Goal: Information Seeking & Learning: Check status

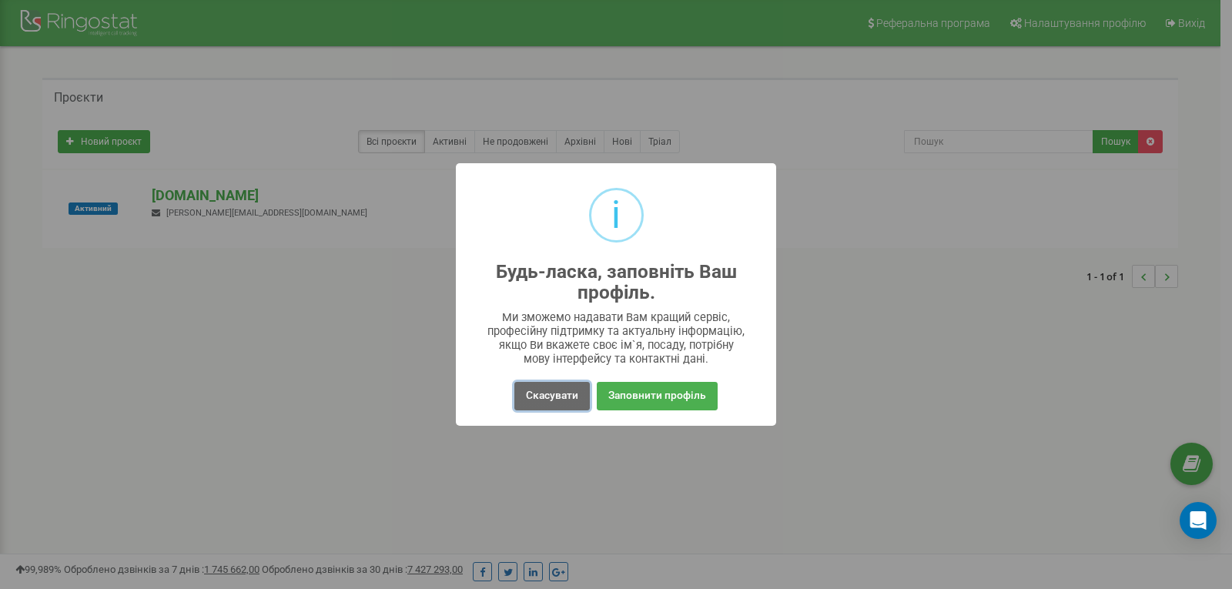
click at [554, 403] on button "Скасувати" at bounding box center [551, 396] width 75 height 28
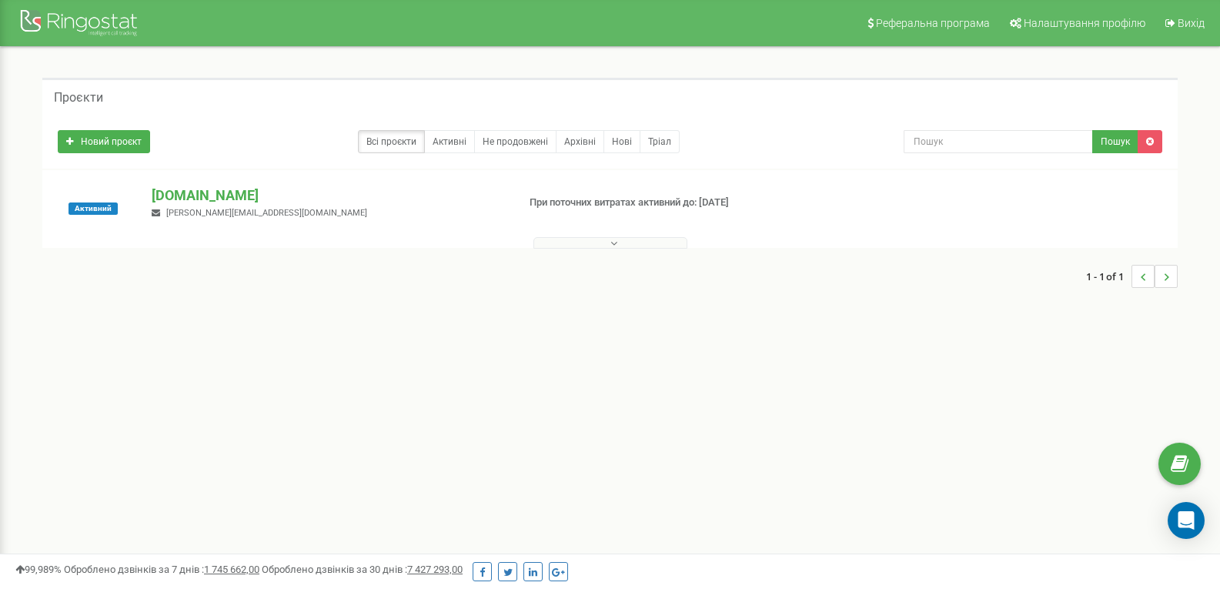
click at [193, 208] on span "andrii.yushchenko@ferm.in.ua" at bounding box center [266, 213] width 201 height 10
click at [190, 199] on p "ferm.in.ua" at bounding box center [328, 196] width 353 height 20
click at [621, 245] on button at bounding box center [611, 243] width 154 height 12
click at [436, 139] on link "Активні" at bounding box center [449, 141] width 51 height 23
click at [998, 146] on input "text" at bounding box center [998, 141] width 189 height 23
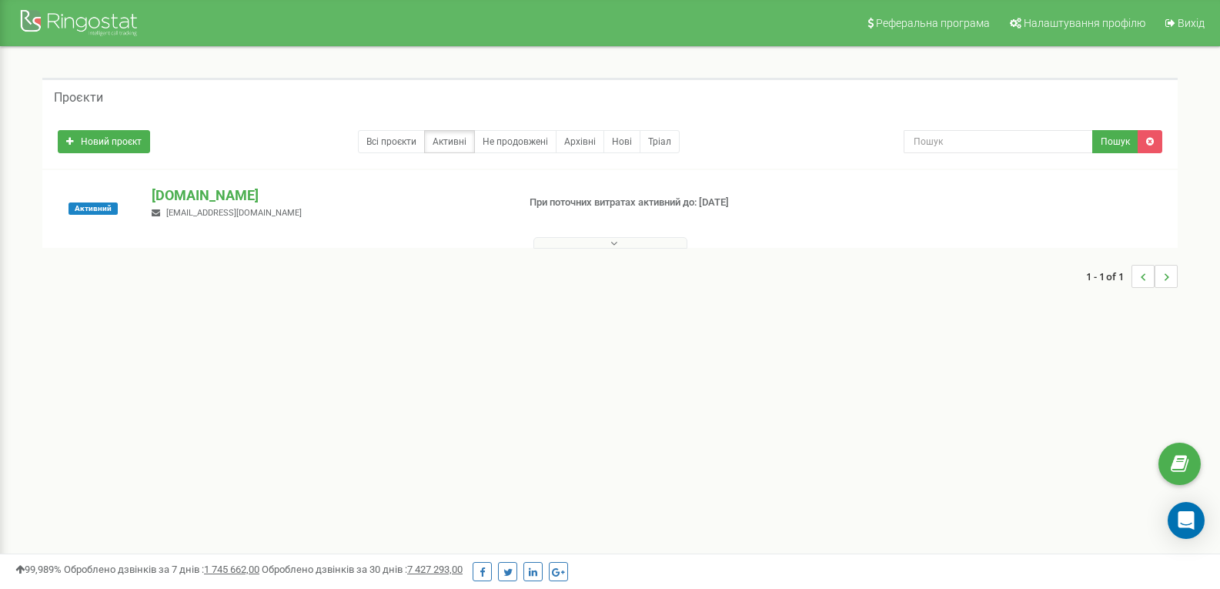
click at [1164, 287] on icon "..." at bounding box center [1166, 277] width 5 height 23
click at [1169, 279] on li "..." at bounding box center [1166, 276] width 23 height 23
click at [1127, 275] on span "1 - 1 of 1" at bounding box center [1108, 276] width 45 height 23
drag, startPoint x: 1143, startPoint y: 273, endPoint x: 1042, endPoint y: 202, distance: 123.2
click at [1141, 273] on icon "..." at bounding box center [1143, 277] width 5 height 23
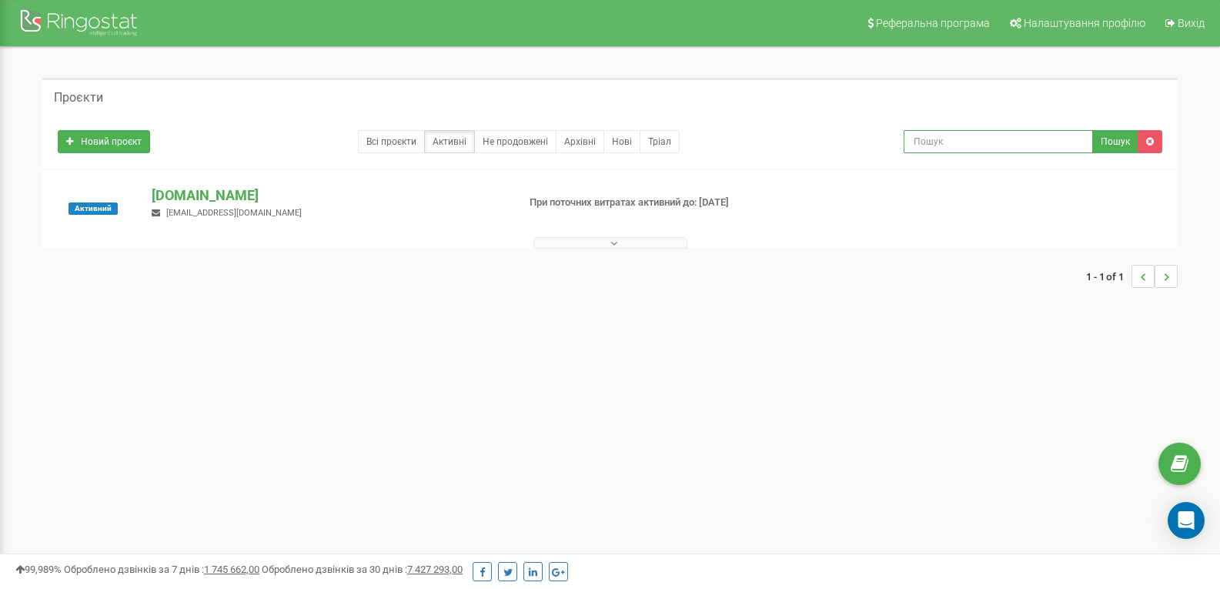
click at [989, 135] on input "text" at bounding box center [998, 141] width 189 height 23
click at [696, 129] on div "Новий проєкт Всі проєкти Активні Не продовжені Архівні Нові Тріал Пошук" at bounding box center [610, 137] width 1128 height 31
click at [635, 142] on link "Нові" at bounding box center [622, 141] width 37 height 23
click at [607, 138] on link "Нові" at bounding box center [622, 141] width 37 height 23
click at [524, 129] on div "Новий проєкт Всі проєкти Активні Не продовжені Архівні Нові Тріал Пошук" at bounding box center [610, 137] width 1128 height 31
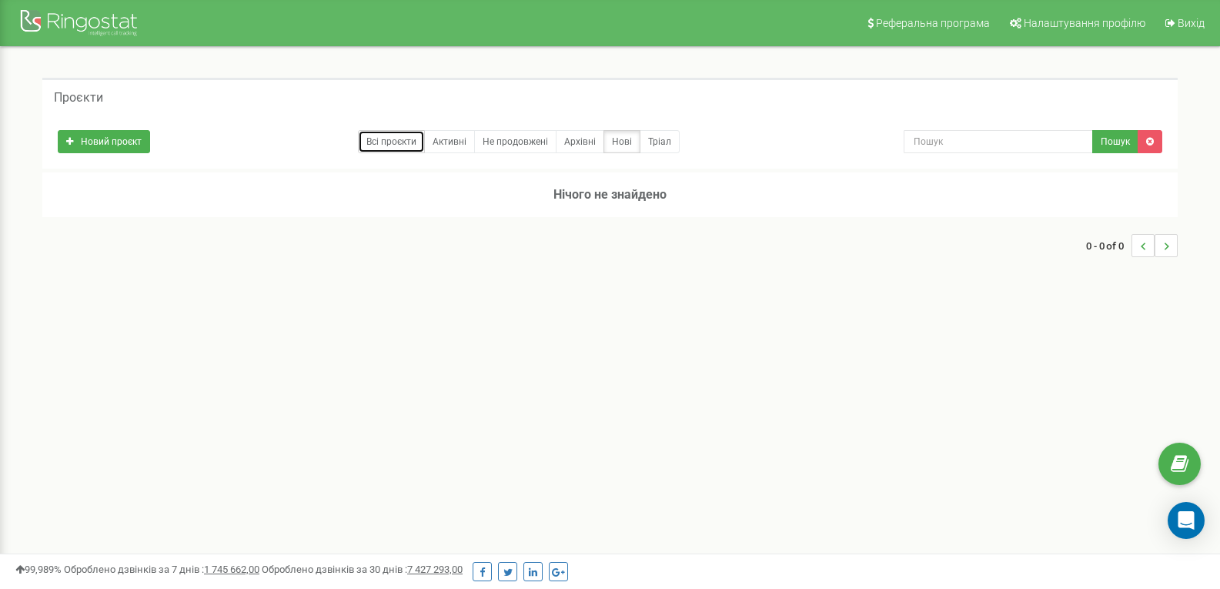
click at [392, 137] on link "Всі проєкти" at bounding box center [391, 141] width 67 height 23
click at [407, 146] on link "Всі проєкти" at bounding box center [391, 141] width 67 height 23
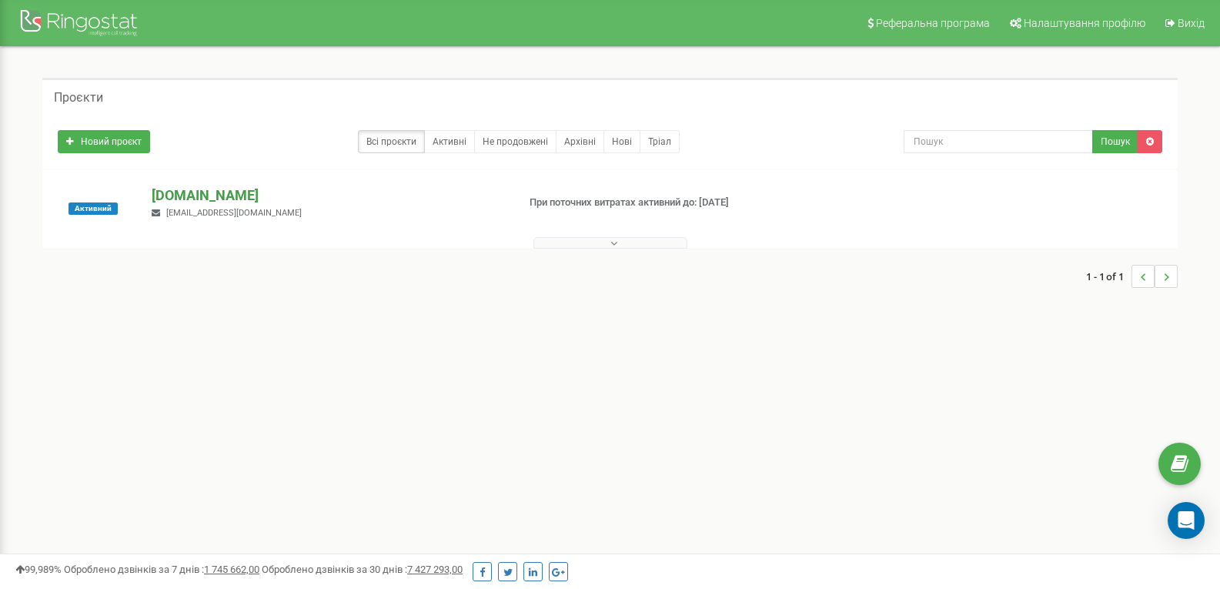
click at [183, 189] on p "[DOMAIN_NAME]" at bounding box center [328, 196] width 353 height 20
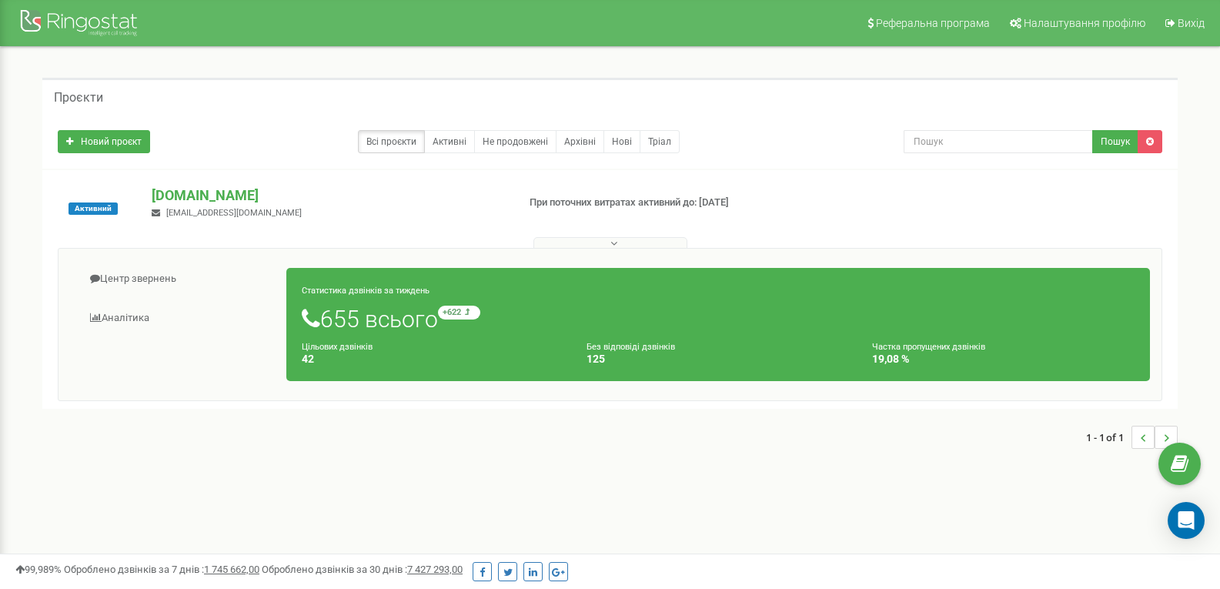
drag, startPoint x: 370, startPoint y: 283, endPoint x: 376, endPoint y: 319, distance: 36.7
click at [372, 296] on div "Статистика дзвінків за тиждень 655 всього +622 відносно минулого тижня Цільових…" at bounding box center [718, 324] width 864 height 113
click at [376, 319] on h1 "655 всього +622 відносно минулого тижня" at bounding box center [718, 319] width 833 height 26
click at [476, 318] on small "+622 відносно минулого тижня" at bounding box center [528, 313] width 181 height 14
click at [134, 323] on link "Аналiтика" at bounding box center [178, 318] width 217 height 38
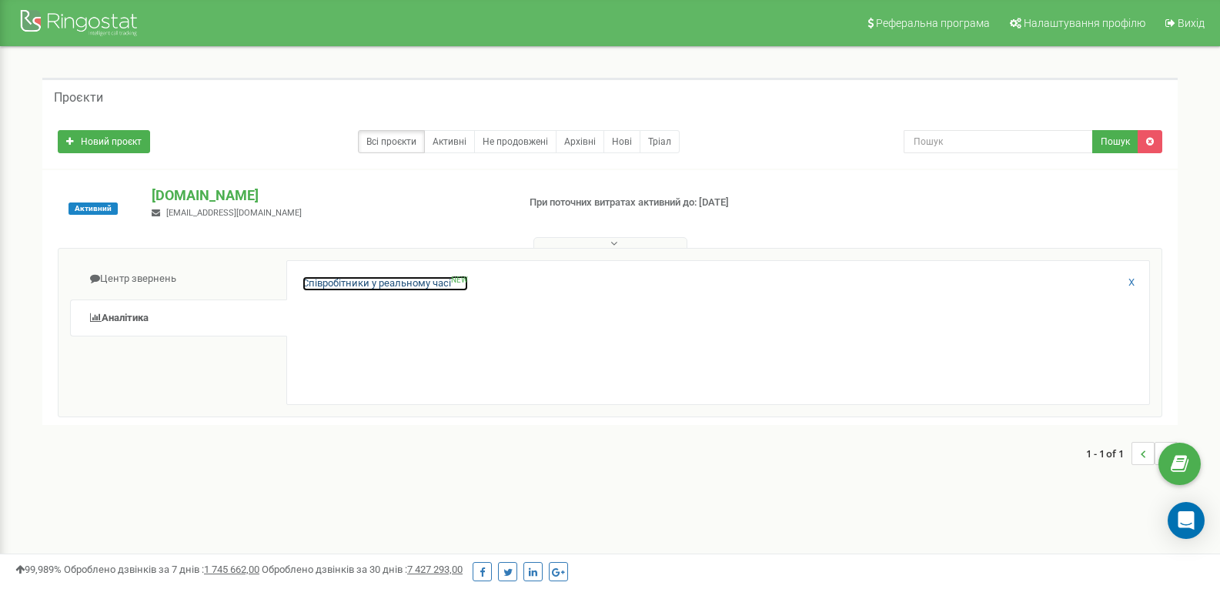
click at [343, 286] on link "Співробітники у реальному часі NEW" at bounding box center [386, 283] width 166 height 15
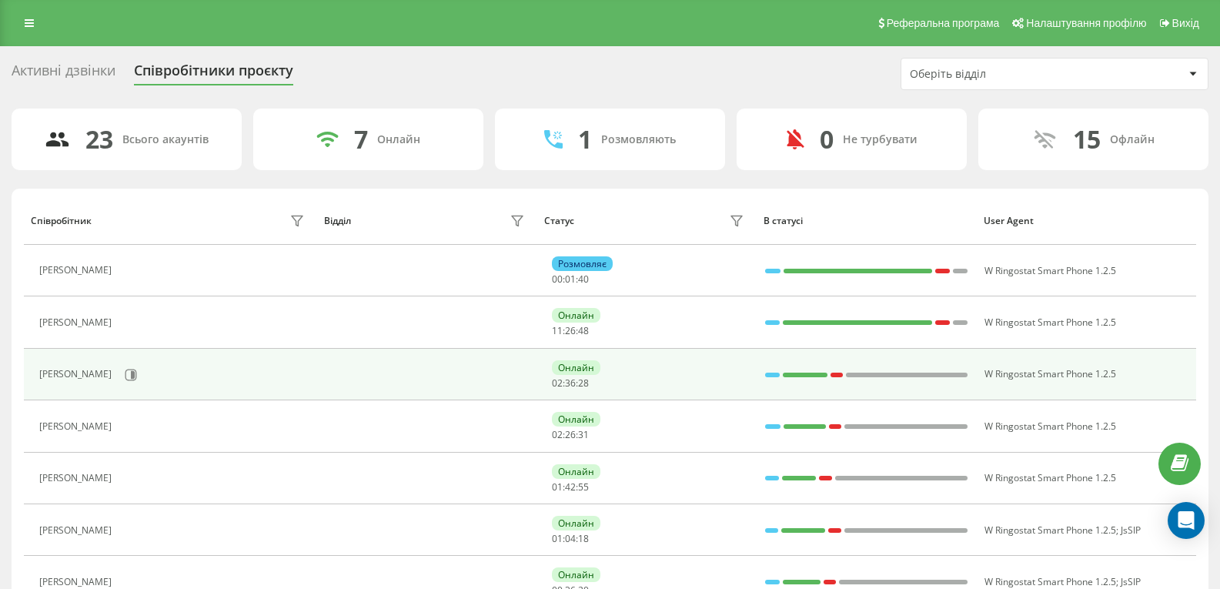
scroll to position [77, 0]
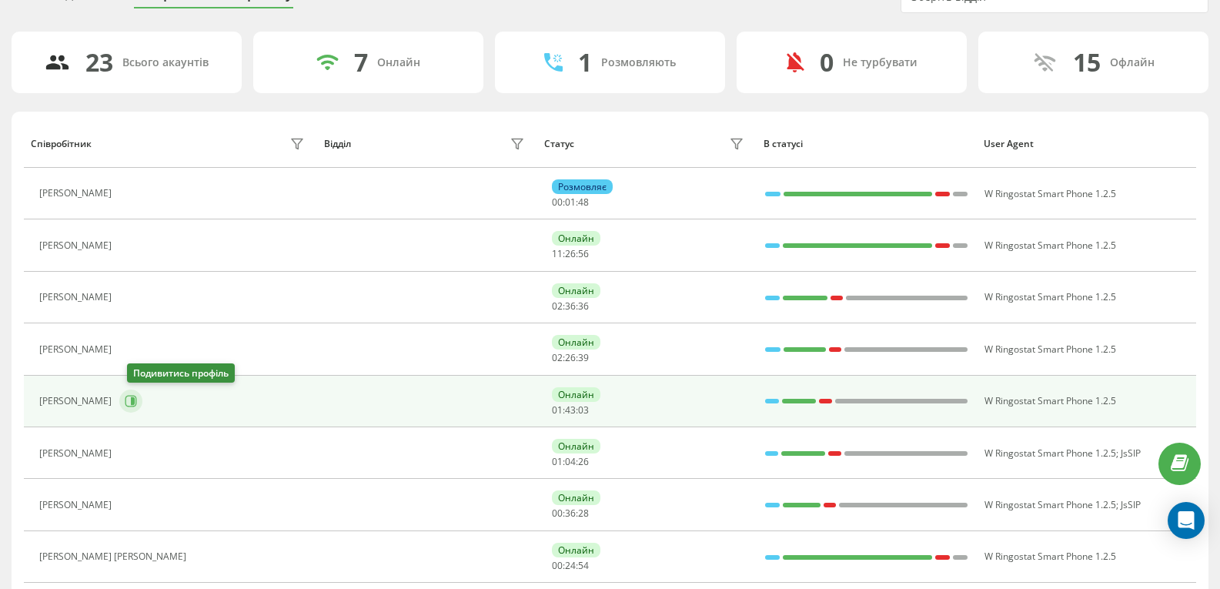
click at [135, 398] on icon at bounding box center [133, 401] width 4 height 8
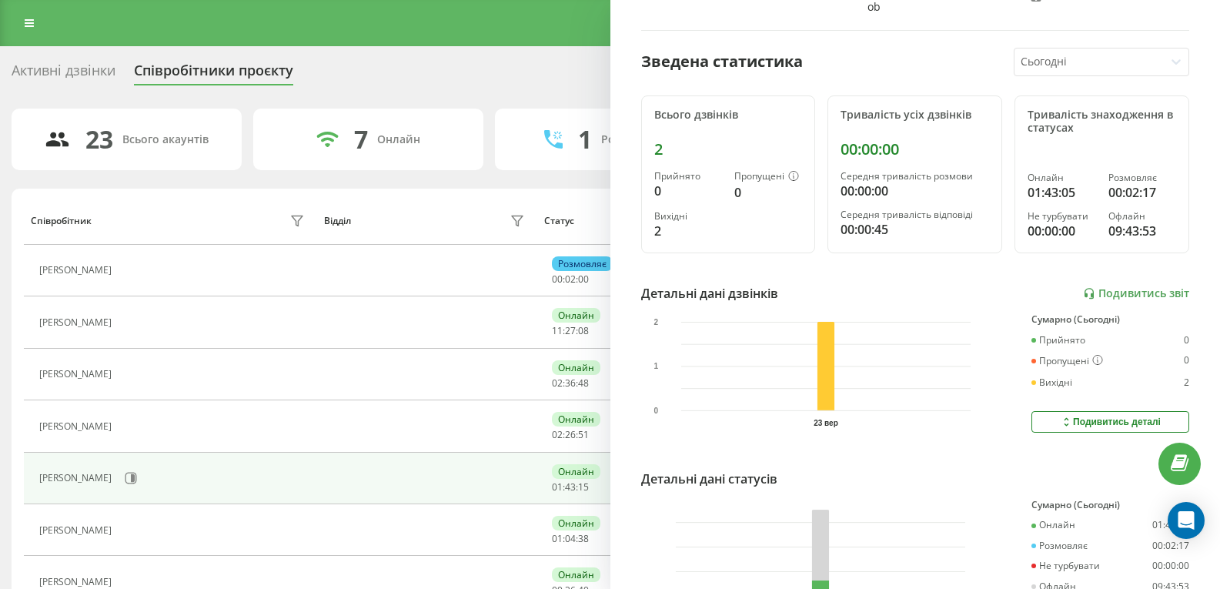
scroll to position [154, 0]
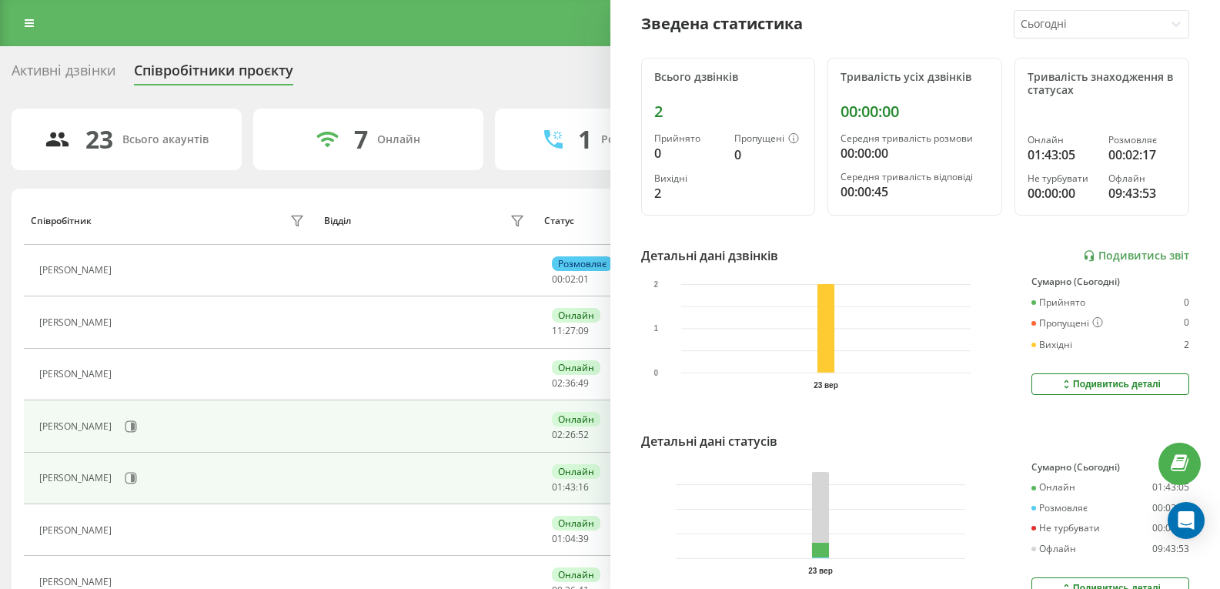
click at [238, 424] on div "Дерій Крістіна" at bounding box center [173, 426] width 269 height 26
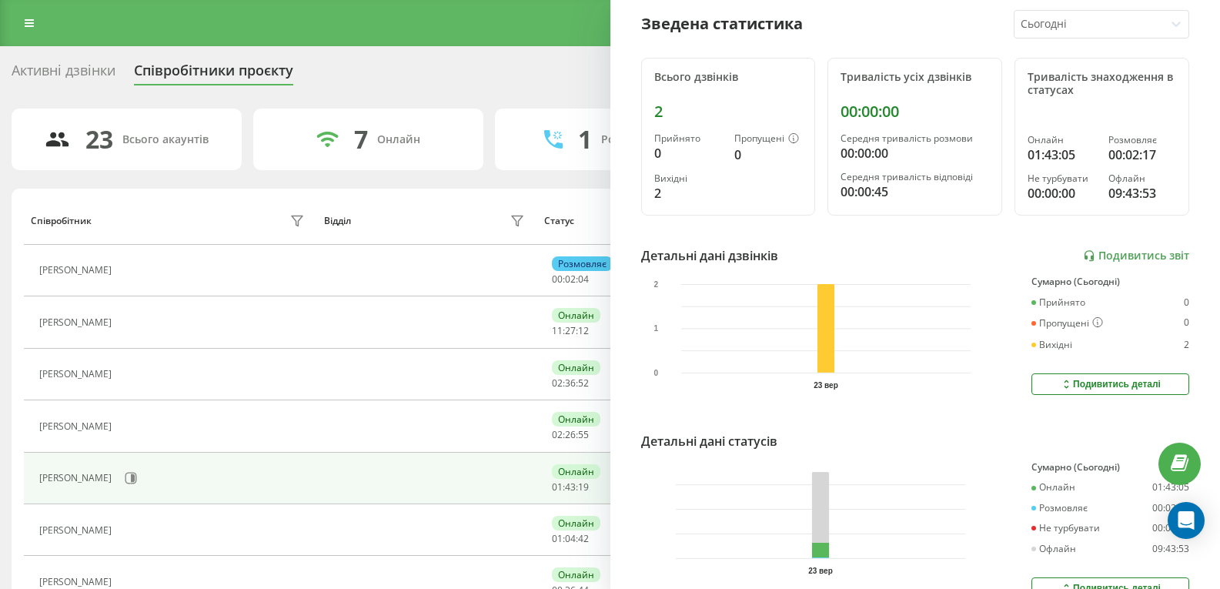
click at [545, 27] on div "Реферальна програма Налаштування профілю Вихід" at bounding box center [610, 23] width 1220 height 46
click at [545, 62] on div "Активні дзвінки Співробітники проєкту Оберіть відділ" at bounding box center [610, 74] width 1197 height 32
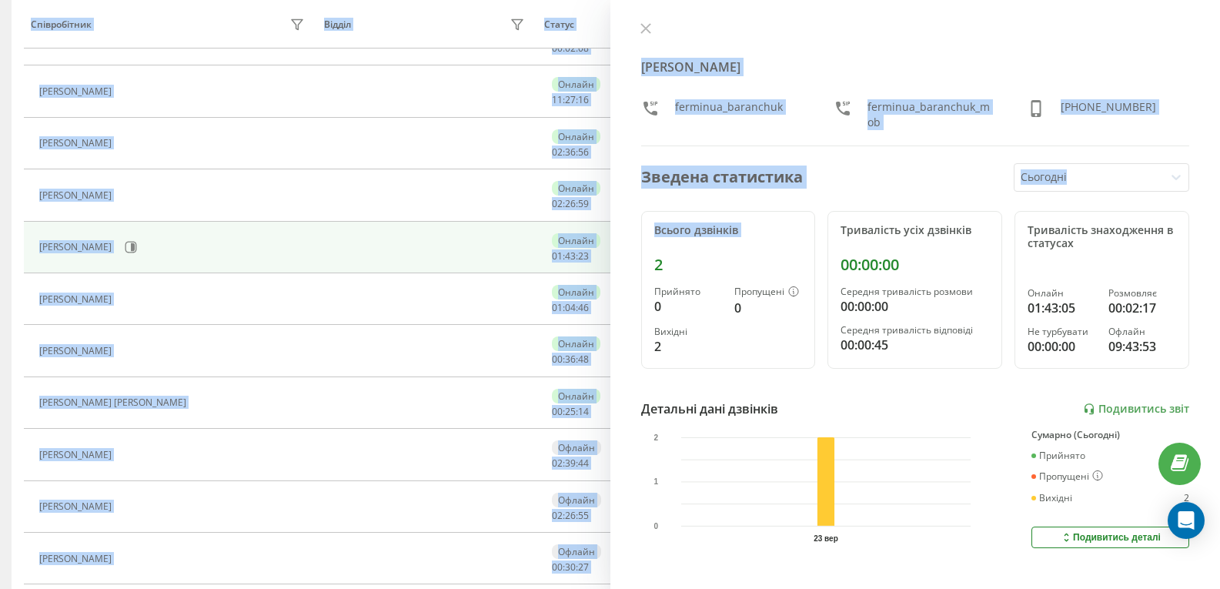
scroll to position [0, 0]
click at [640, 30] on button at bounding box center [646, 30] width 20 height 15
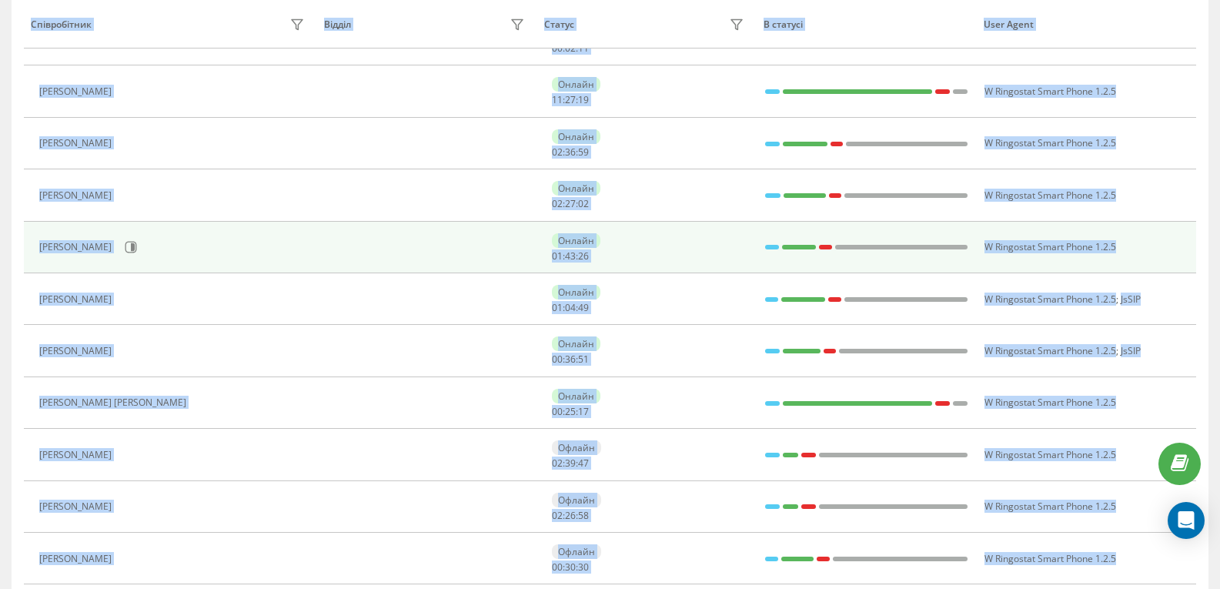
click at [437, 236] on td at bounding box center [427, 248] width 220 height 52
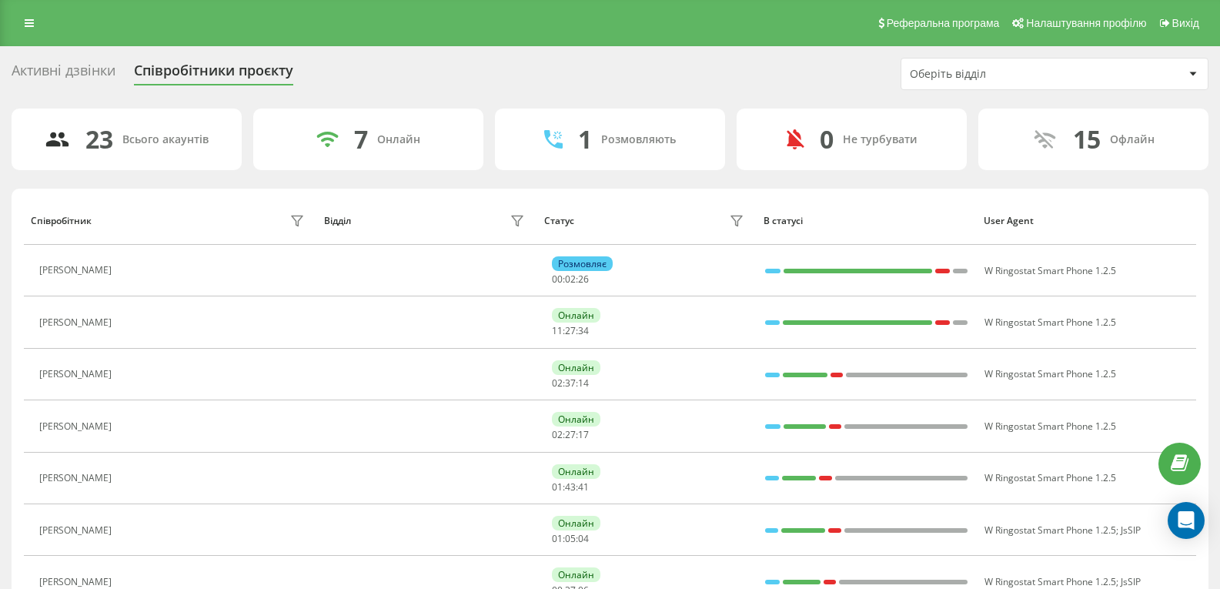
click at [42, 72] on div "Активні дзвінки" at bounding box center [64, 74] width 104 height 24
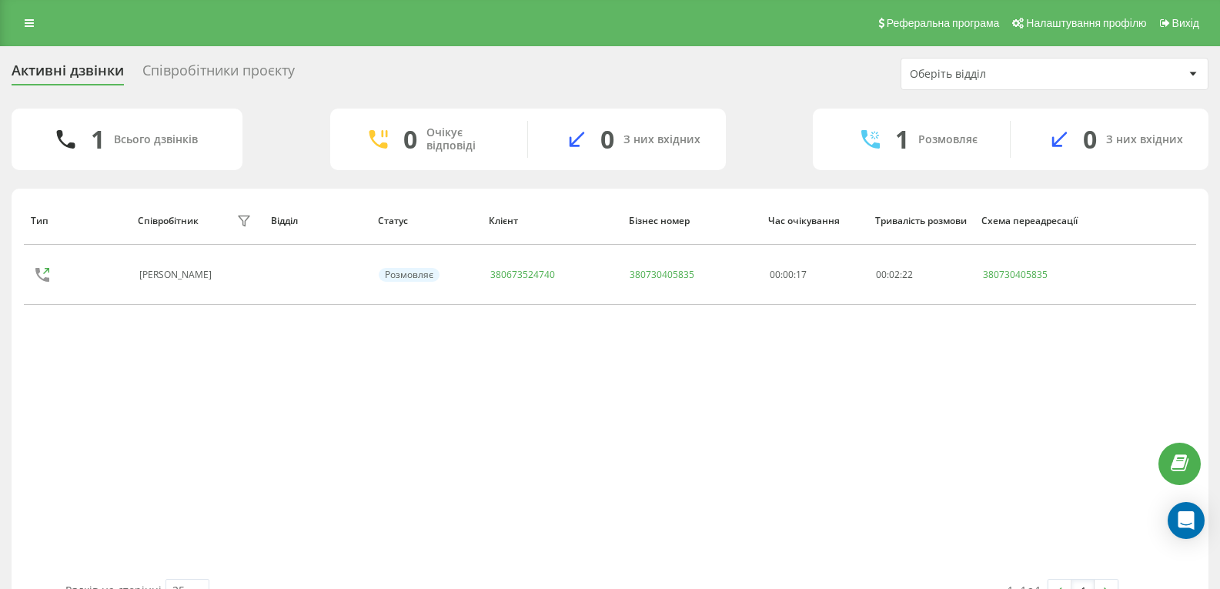
click at [1006, 75] on div "Оберіть відділ" at bounding box center [1002, 74] width 184 height 13
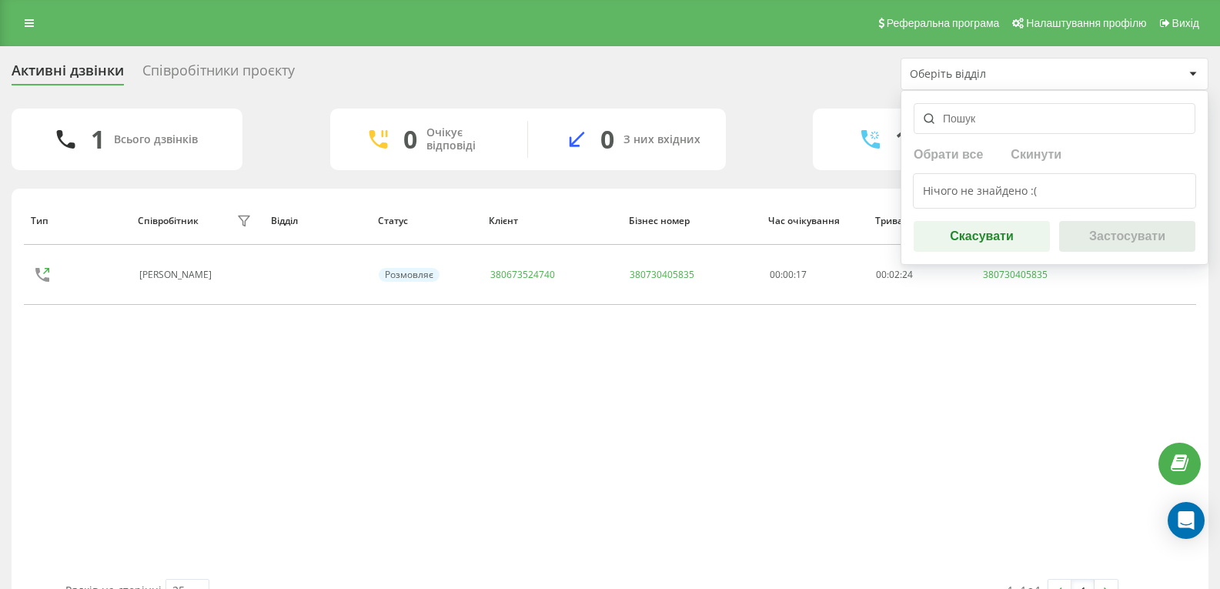
click at [1006, 75] on div "Оберіть відділ" at bounding box center [1002, 74] width 184 height 13
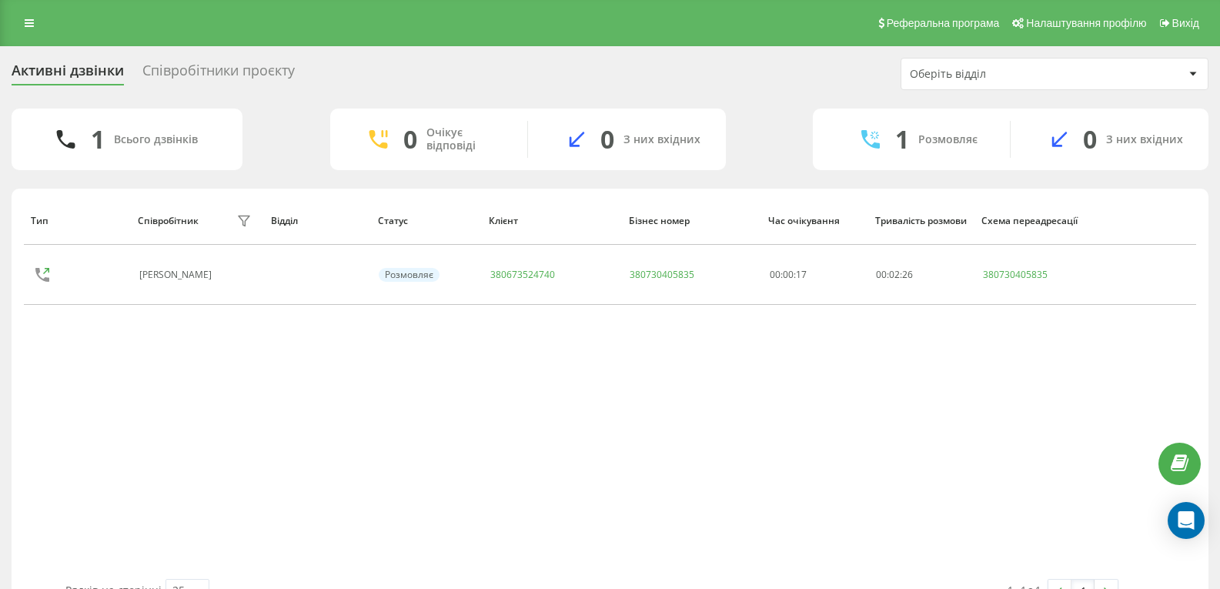
click at [192, 69] on div "Співробітники проєкту" at bounding box center [218, 74] width 152 height 24
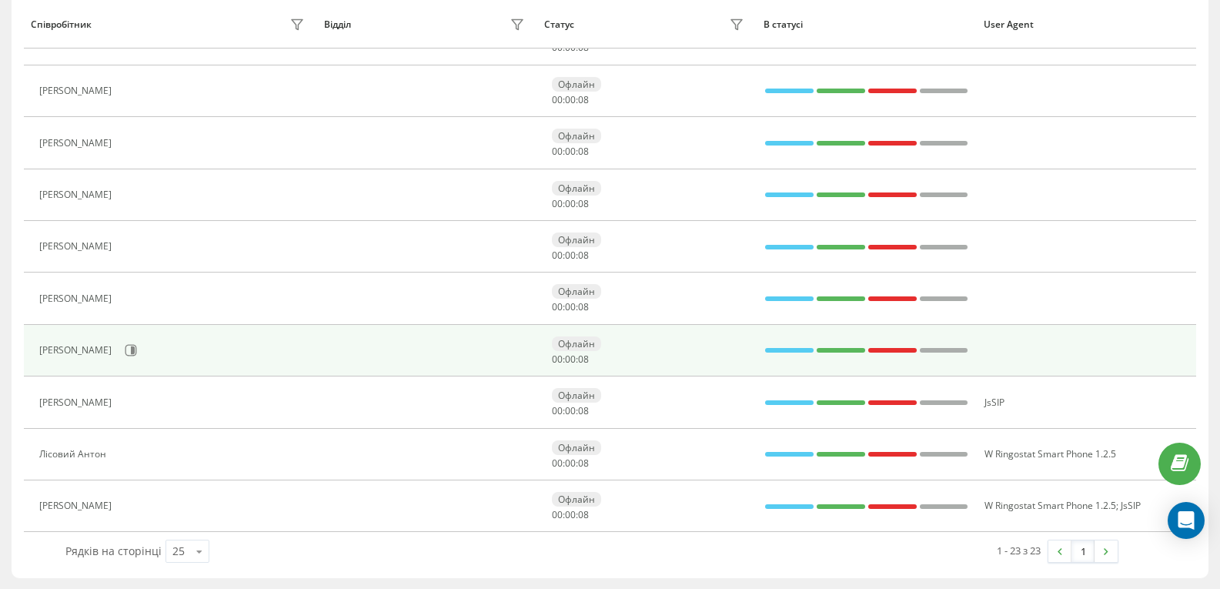
scroll to position [907, 0]
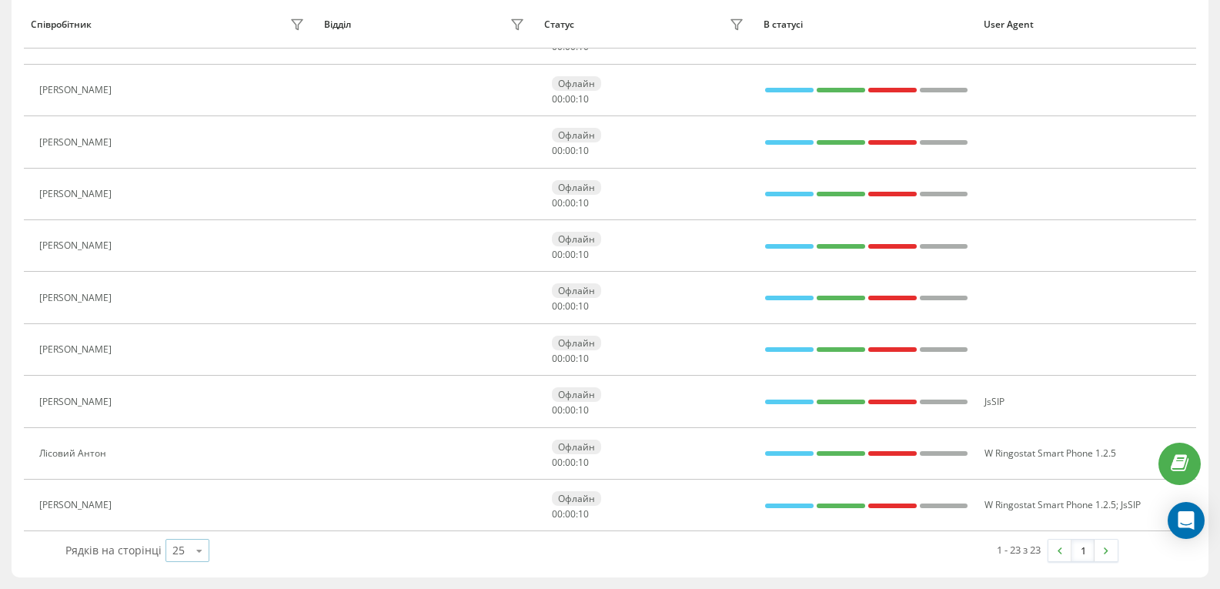
click at [172, 552] on div "25" at bounding box center [178, 550] width 12 height 15
click at [183, 523] on span "100" at bounding box center [181, 528] width 18 height 15
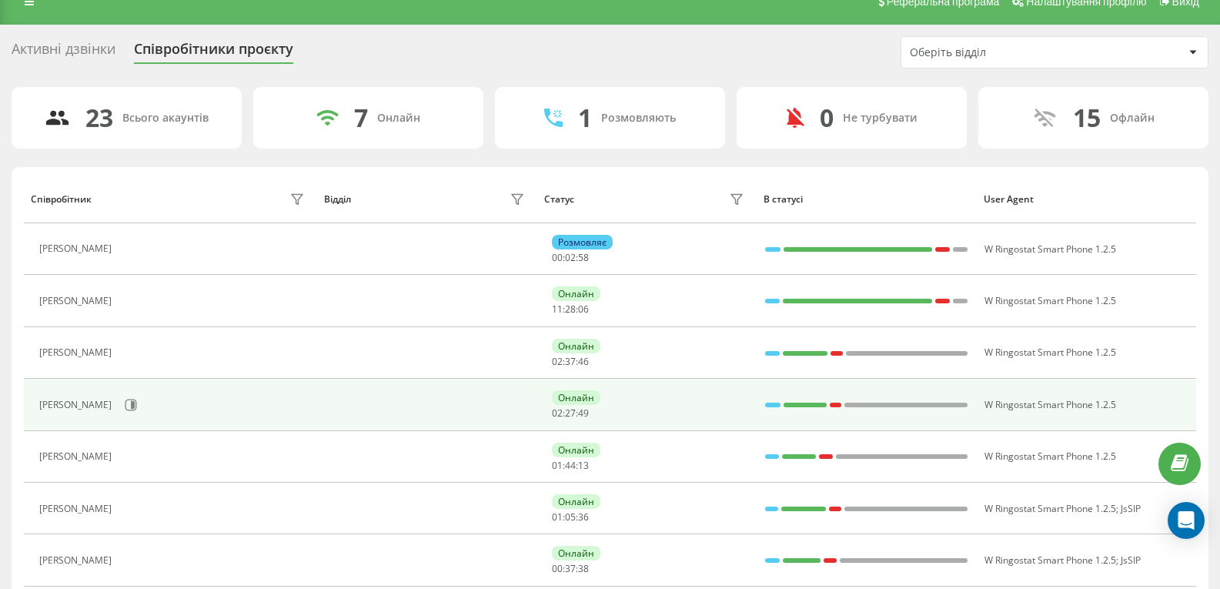
scroll to position [0, 0]
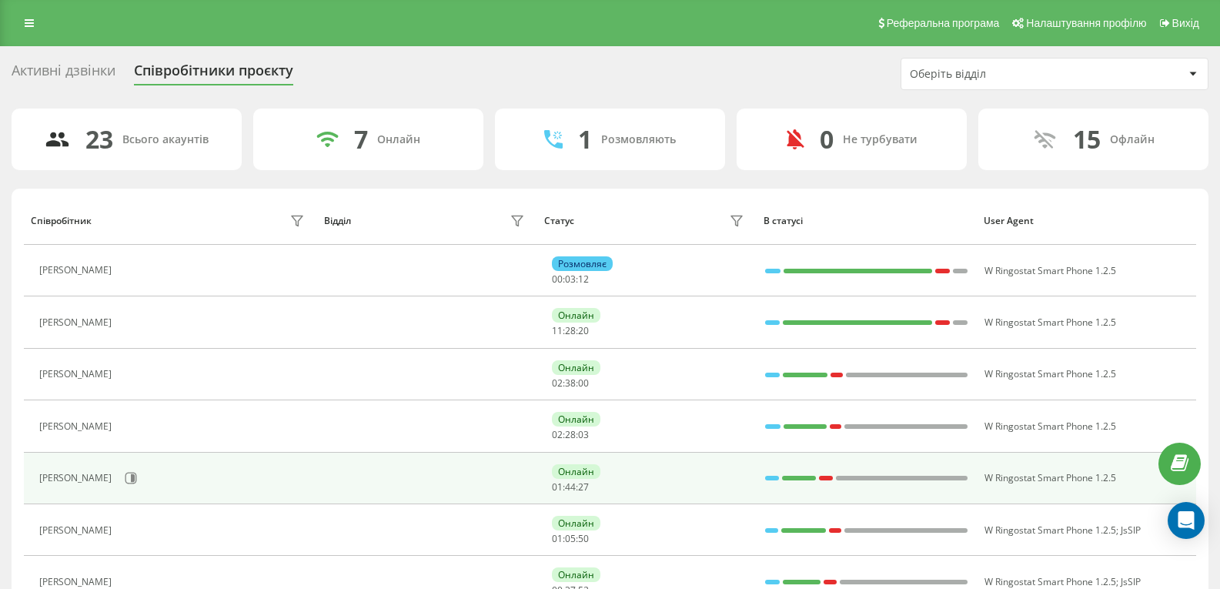
click at [112, 479] on div "Баранчук Олексій" at bounding box center [77, 478] width 76 height 11
click at [66, 474] on div "[PERSON_NAME] [PERSON_NAME]" at bounding box center [77, 478] width 76 height 11
click at [137, 474] on icon at bounding box center [131, 478] width 12 height 12
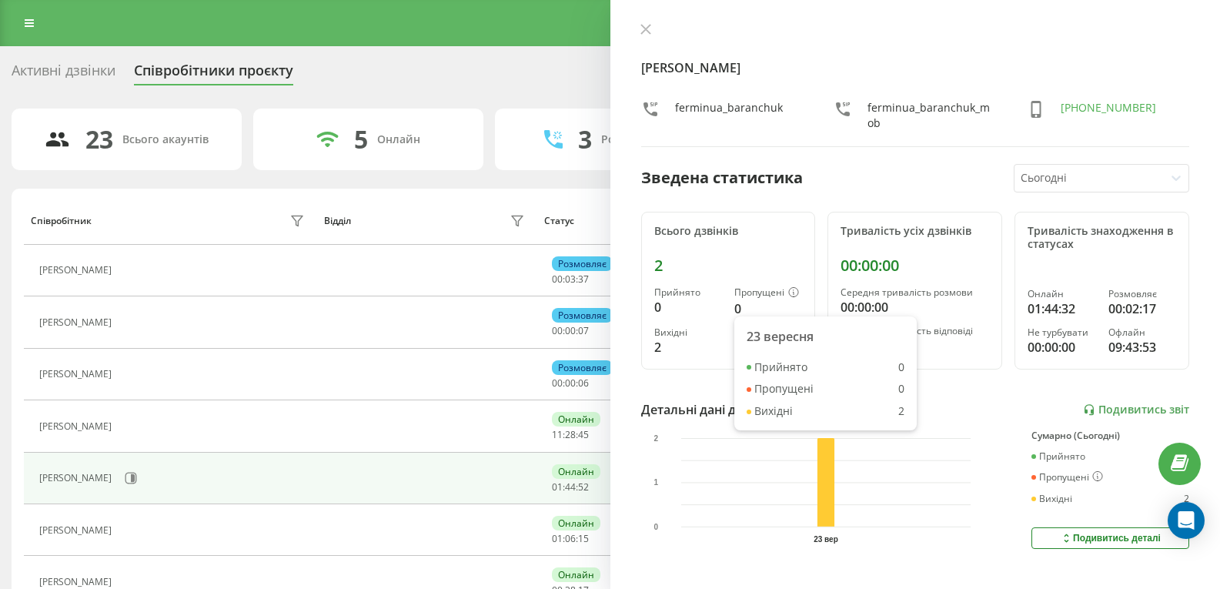
click at [812, 215] on div "Всього дзвінків 2 Прийнято 0 Пропущені 0 Вихідні 2 Тривалість усіх дзвінків 00:…" at bounding box center [915, 291] width 549 height 159
drag, startPoint x: 819, startPoint y: 246, endPoint x: 813, endPoint y: 305, distance: 59.6
click at [819, 246] on div "Всього дзвінків 2 Прийнято 0 Пропущені 0 Вихідні 2 Тривалість усіх дзвінків 00:…" at bounding box center [915, 291] width 549 height 159
click at [808, 272] on div "Всього дзвінків 2 Прийнято 0 Пропущені 0 Вихідні 2" at bounding box center [728, 291] width 175 height 159
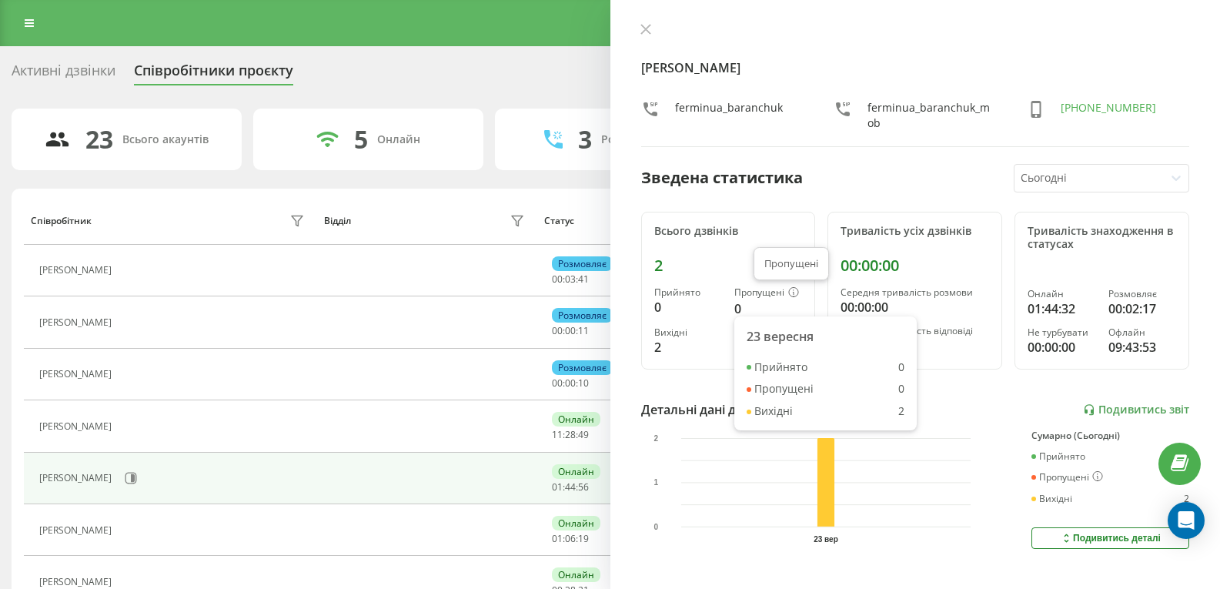
click at [792, 293] on icon at bounding box center [793, 292] width 11 height 10
click at [835, 177] on div "Зведена статистика Сьогодні" at bounding box center [915, 178] width 549 height 28
click at [887, 125] on div "ferminua_baranchuk_mob" at bounding box center [932, 115] width 129 height 31
click at [989, 119] on div "ferminua_baranchuk ferminua_baranchuk_mob +380933358462" at bounding box center [915, 115] width 549 height 31
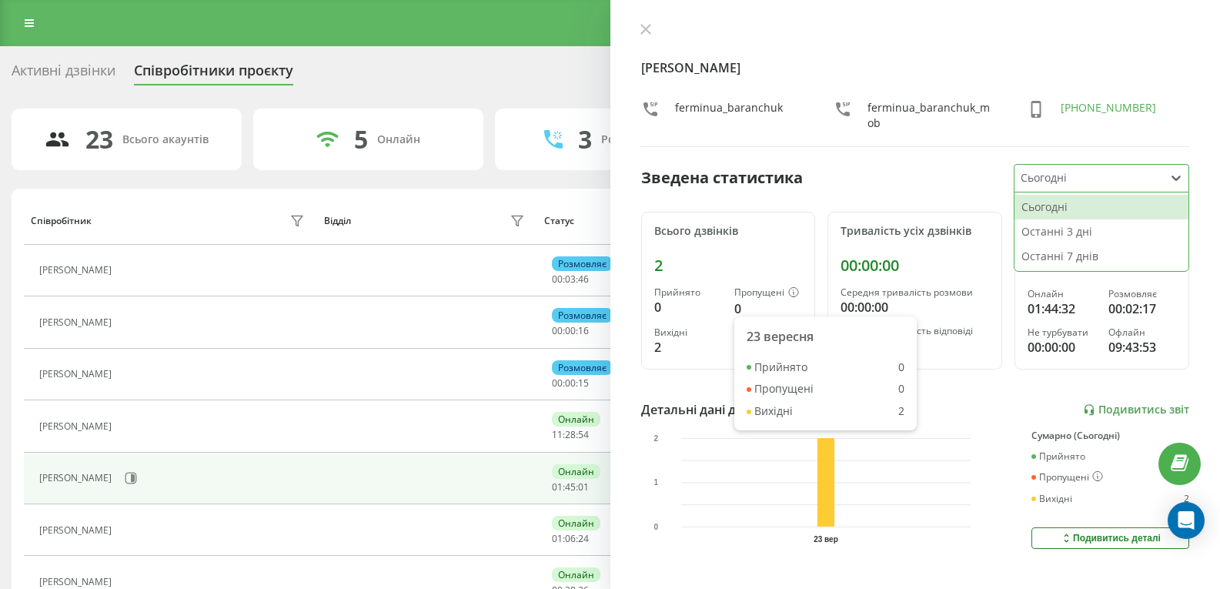
click at [1066, 174] on div at bounding box center [1090, 178] width 138 height 18
click at [1062, 229] on div "Останні 3 дні" at bounding box center [1102, 231] width 174 height 25
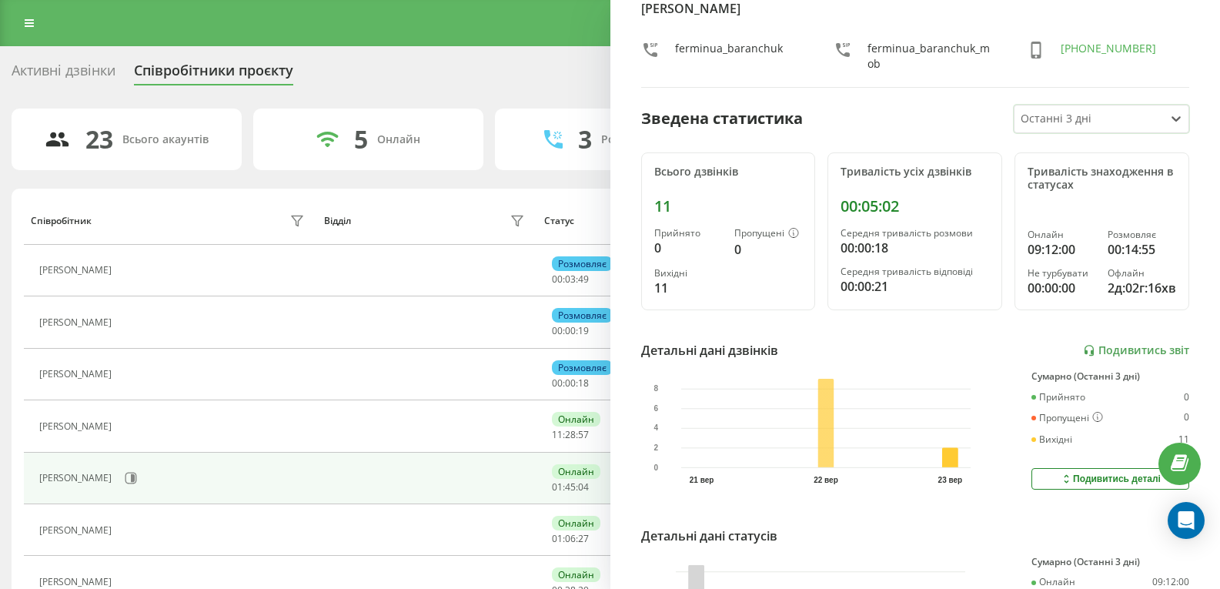
scroll to position [77, 0]
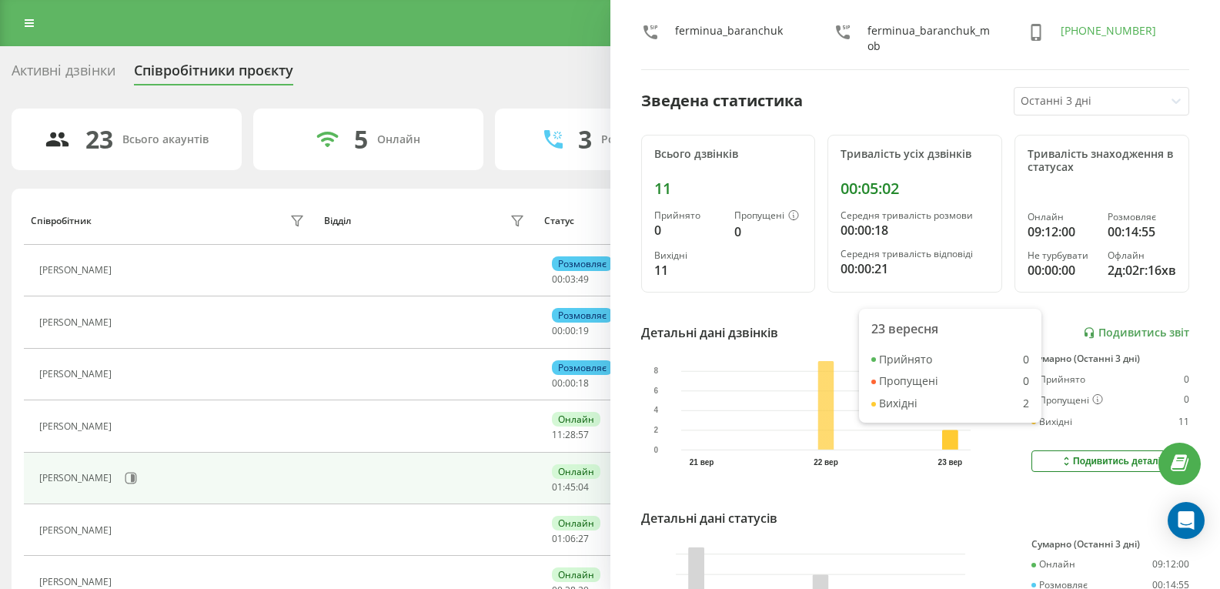
click at [841, 107] on div "Зведена статистика Останні 3 дні" at bounding box center [915, 101] width 549 height 28
click at [840, 109] on div "Зведена статистика Останні 3 дні" at bounding box center [915, 101] width 549 height 28
click at [1043, 99] on div at bounding box center [1090, 101] width 138 height 18
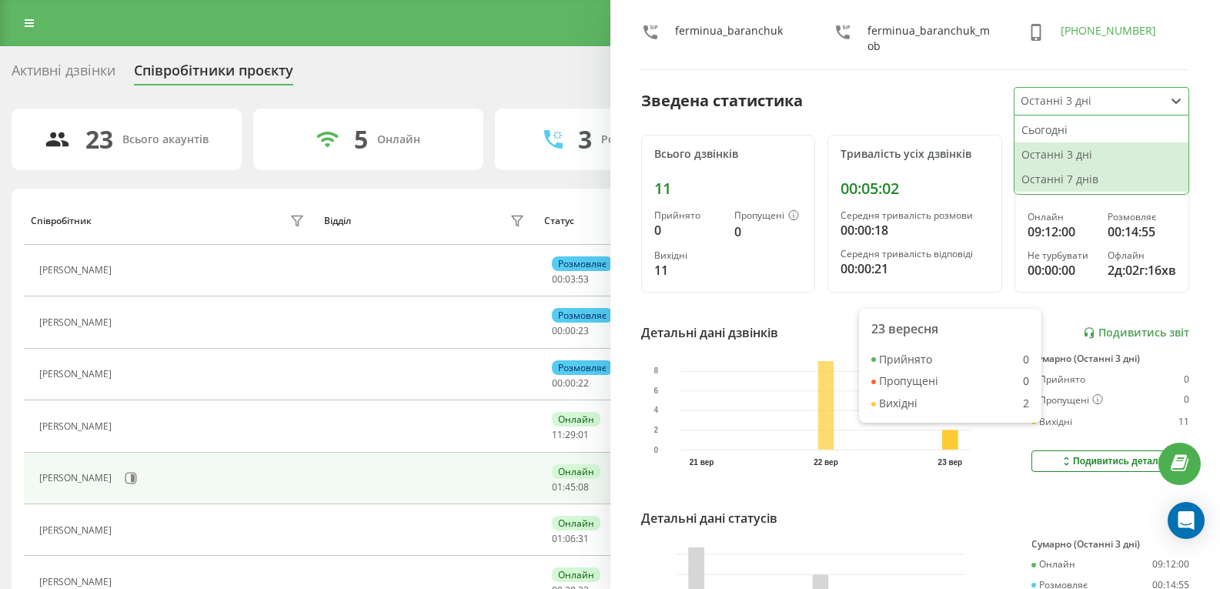
click at [1049, 180] on div "Останні 7 днів" at bounding box center [1102, 179] width 174 height 25
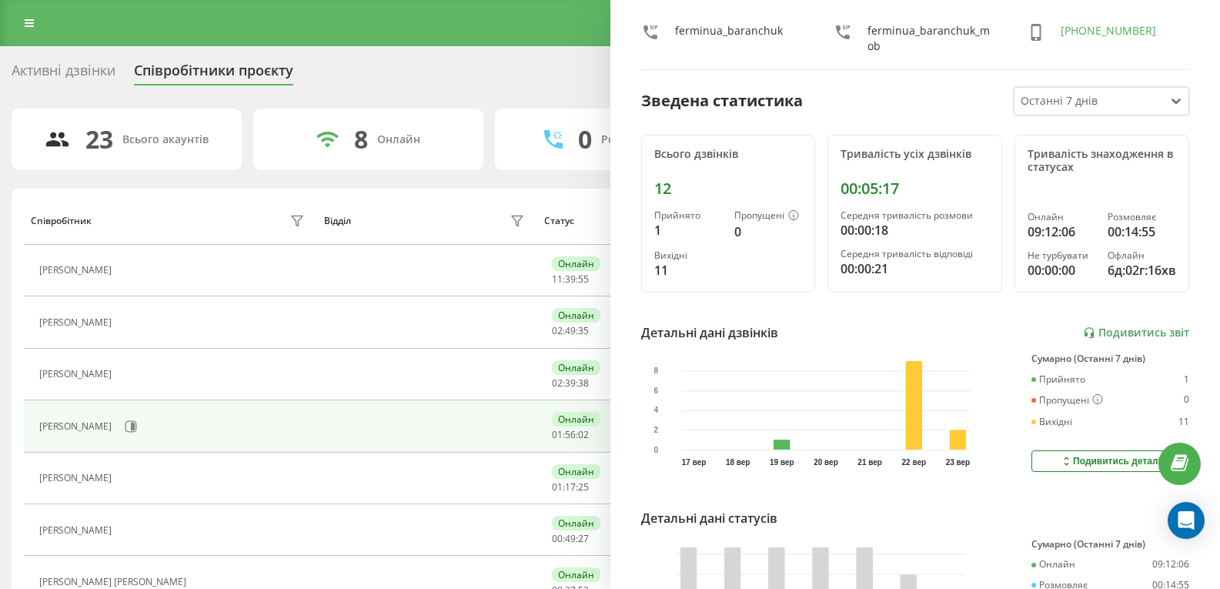
click at [246, 417] on div "[PERSON_NAME] [PERSON_NAME]" at bounding box center [173, 426] width 269 height 26
drag, startPoint x: 842, startPoint y: 185, endPoint x: 910, endPoint y: 186, distance: 67.8
click at [910, 186] on div "00:05:17" at bounding box center [915, 188] width 149 height 18
drag, startPoint x: 886, startPoint y: 230, endPoint x: 842, endPoint y: 226, distance: 44.1
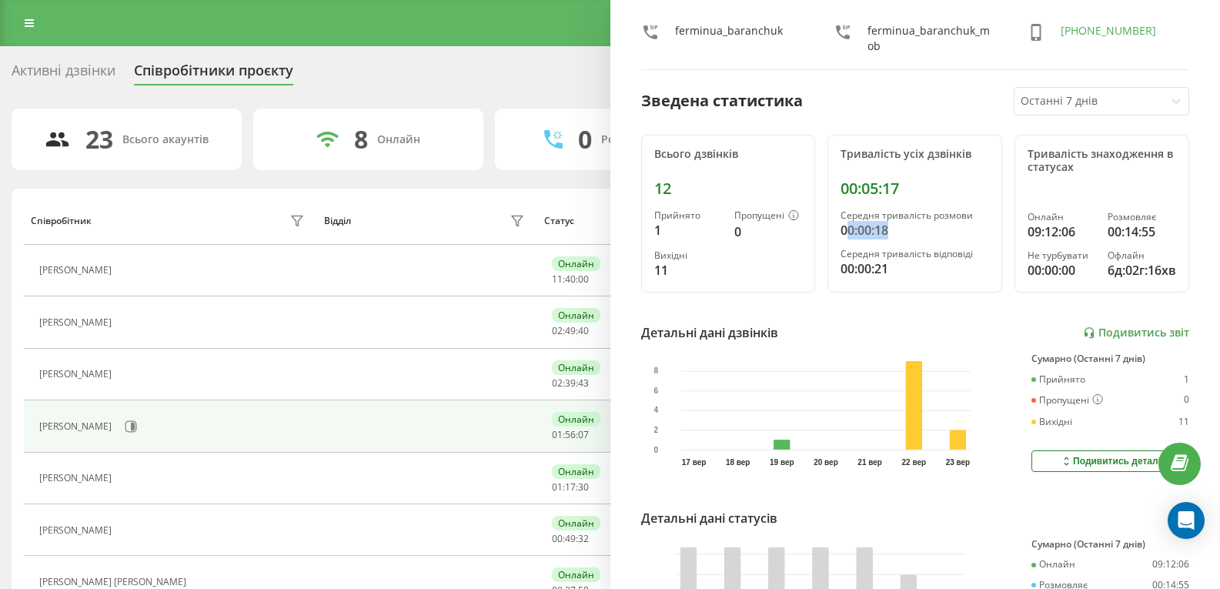
click at [842, 226] on div "00:00:18" at bounding box center [915, 230] width 149 height 18
drag, startPoint x: 1155, startPoint y: 231, endPoint x: 1138, endPoint y: 228, distance: 17.2
click at [1146, 231] on div "00:14:55" at bounding box center [1142, 231] width 69 height 18
click at [1066, 97] on div at bounding box center [1090, 101] width 138 height 18
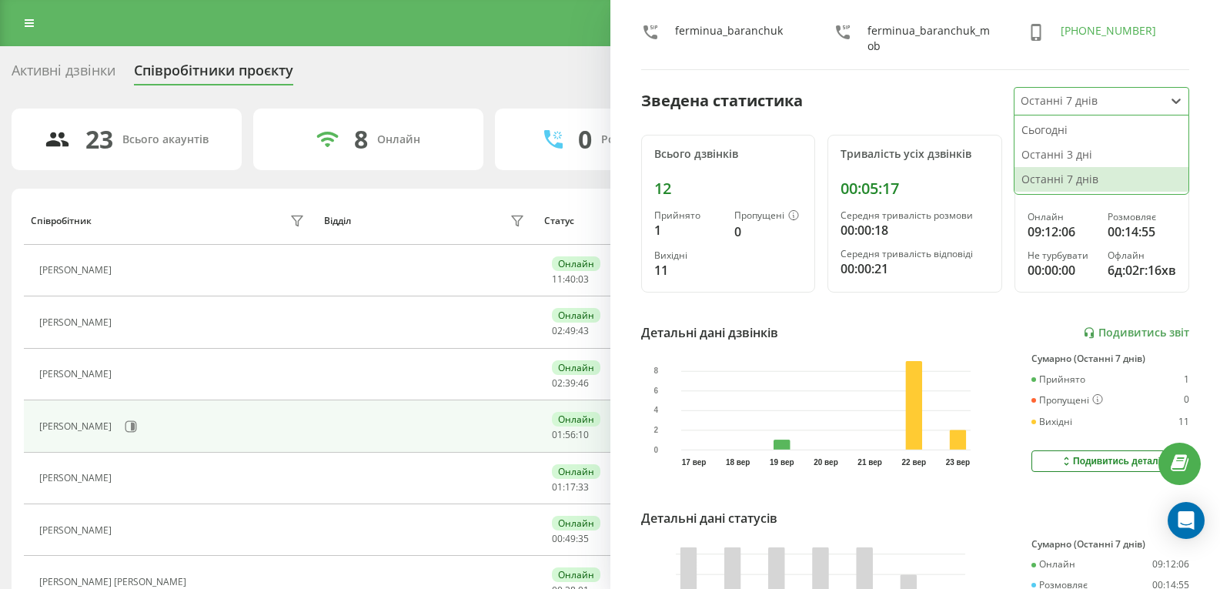
click at [1049, 115] on div "Сьогодні Останні 3 дні Останні 7 днів" at bounding box center [1102, 154] width 174 height 79
click at [1049, 125] on div "Сьогодні" at bounding box center [1102, 130] width 174 height 25
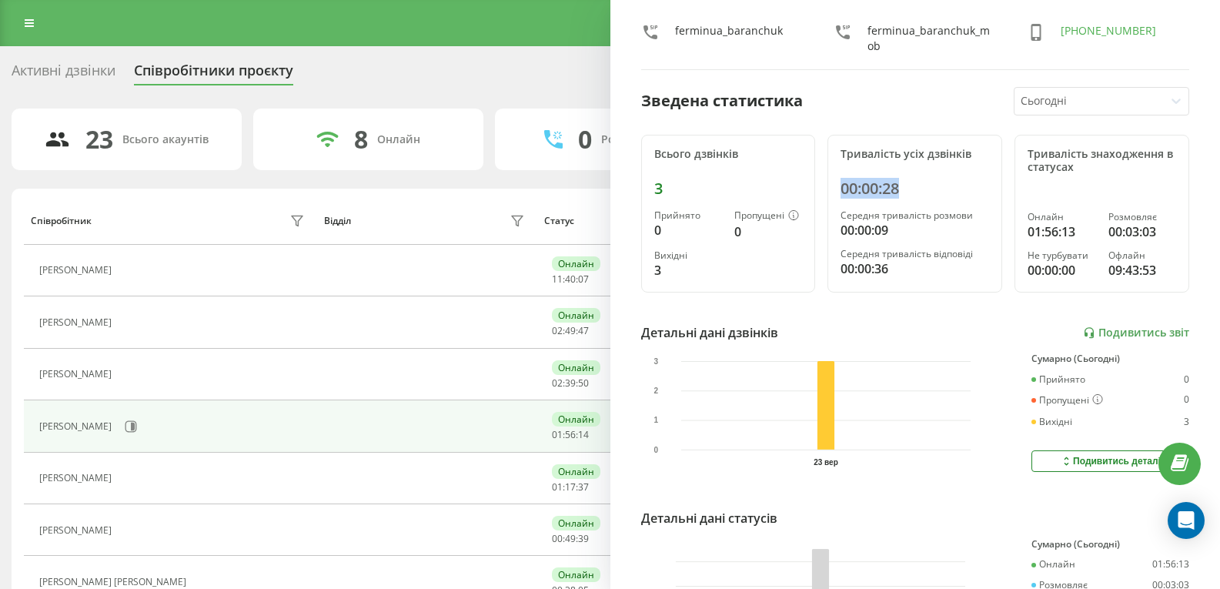
drag, startPoint x: 838, startPoint y: 185, endPoint x: 912, endPoint y: 192, distance: 75.0
click at [912, 192] on div "00:00:28" at bounding box center [915, 188] width 149 height 18
drag, startPoint x: 893, startPoint y: 273, endPoint x: 845, endPoint y: 261, distance: 49.9
click at [845, 261] on div "00:00:36" at bounding box center [915, 268] width 149 height 18
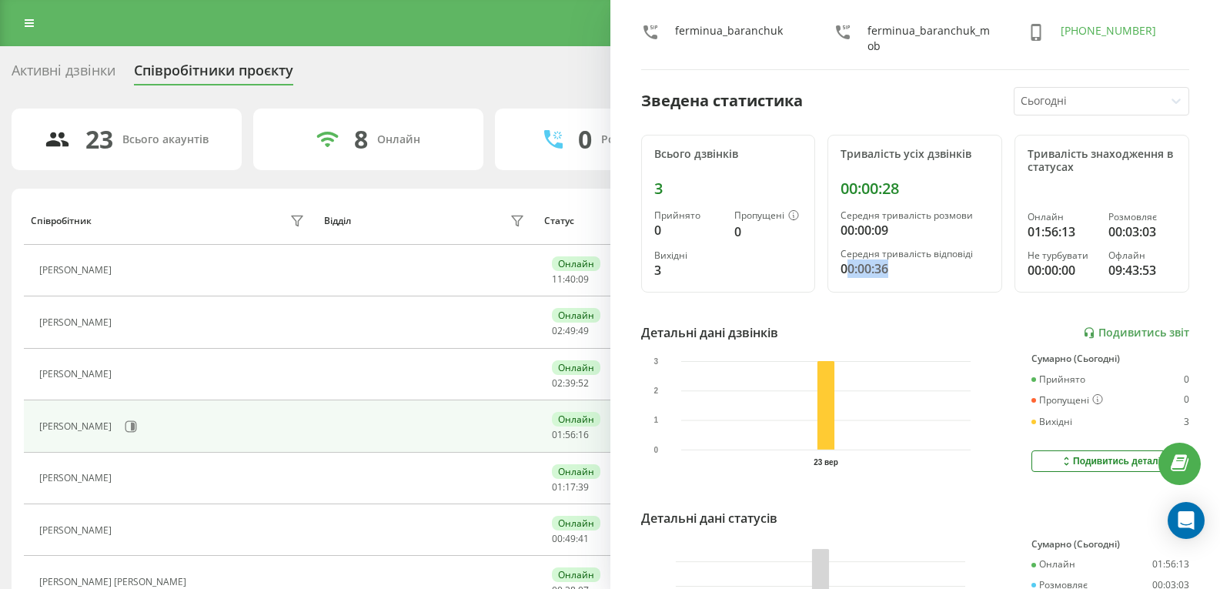
click at [845, 261] on div "00:00:36" at bounding box center [915, 268] width 149 height 18
drag, startPoint x: 661, startPoint y: 270, endPoint x: 644, endPoint y: 253, distance: 24.0
click at [644, 253] on div "Всього дзвінків 3 Прийнято 0 Пропущені 0 Вихідні 3" at bounding box center [728, 214] width 175 height 159
click at [657, 266] on div "3" at bounding box center [688, 270] width 68 height 18
drag, startPoint x: 661, startPoint y: 272, endPoint x: 652, endPoint y: 245, distance: 28.5
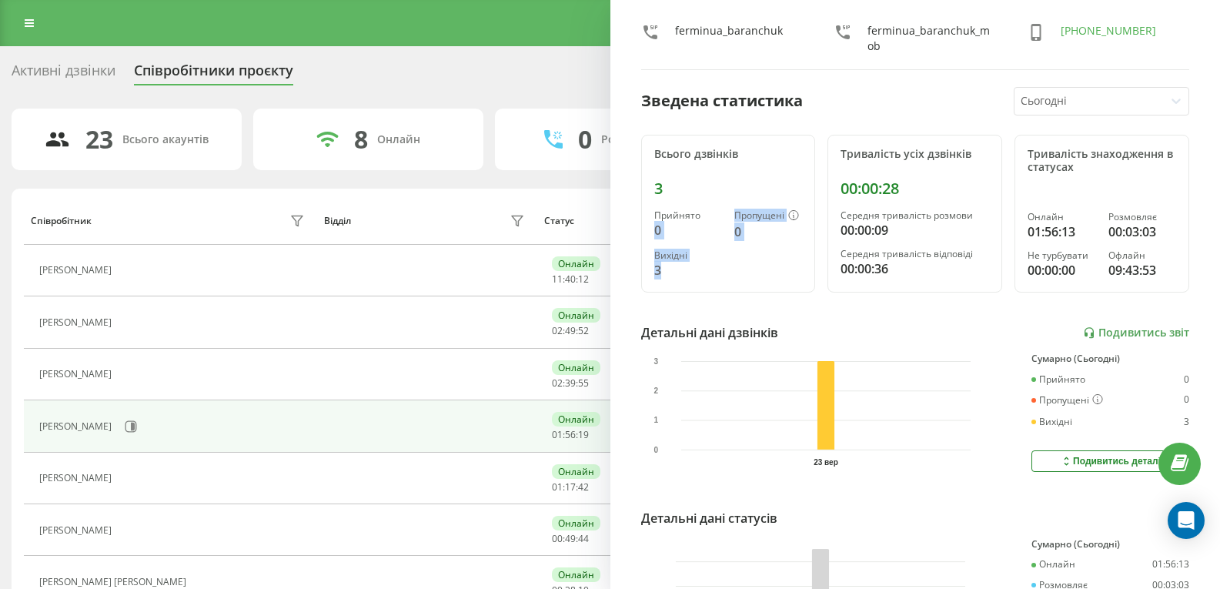
click at [652, 245] on div "Всього дзвінків 3 Прийнято 0 Пропущені 0 Вихідні 3" at bounding box center [728, 214] width 175 height 159
click at [657, 258] on div "Вихідні" at bounding box center [688, 255] width 68 height 11
drag, startPoint x: 656, startPoint y: 259, endPoint x: 671, endPoint y: 279, distance: 25.3
click at [671, 279] on div "Вихідні 3" at bounding box center [688, 264] width 68 height 29
click at [671, 279] on div "3" at bounding box center [688, 270] width 68 height 18
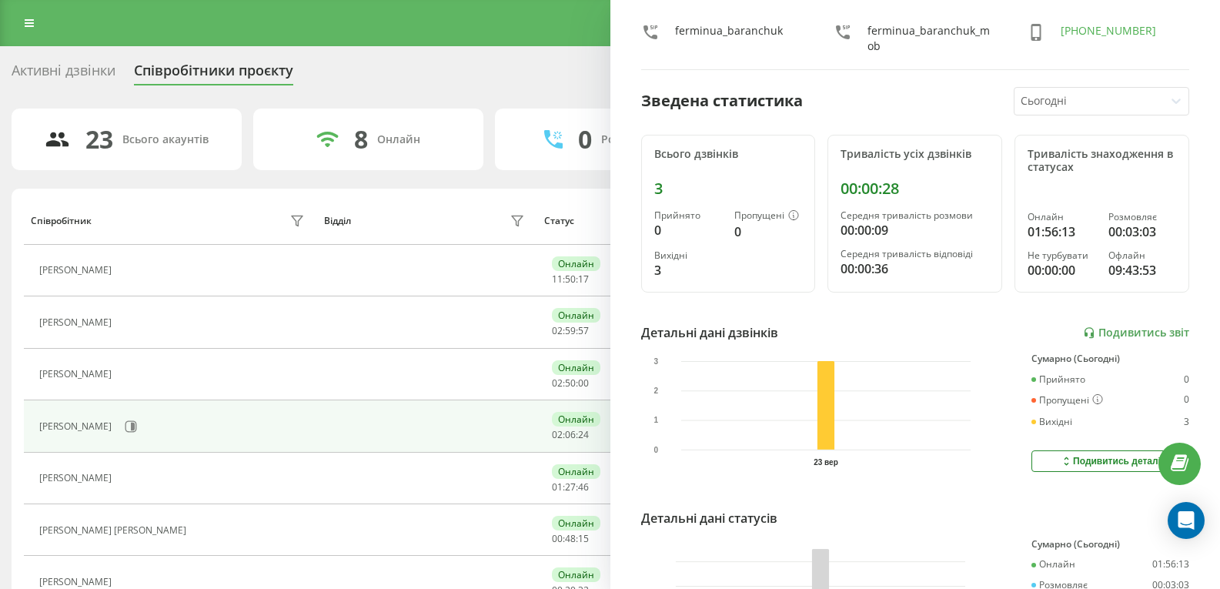
click at [456, 73] on div "Активні дзвінки Співробітники проєкту Оберіть відділ" at bounding box center [610, 74] width 1197 height 32
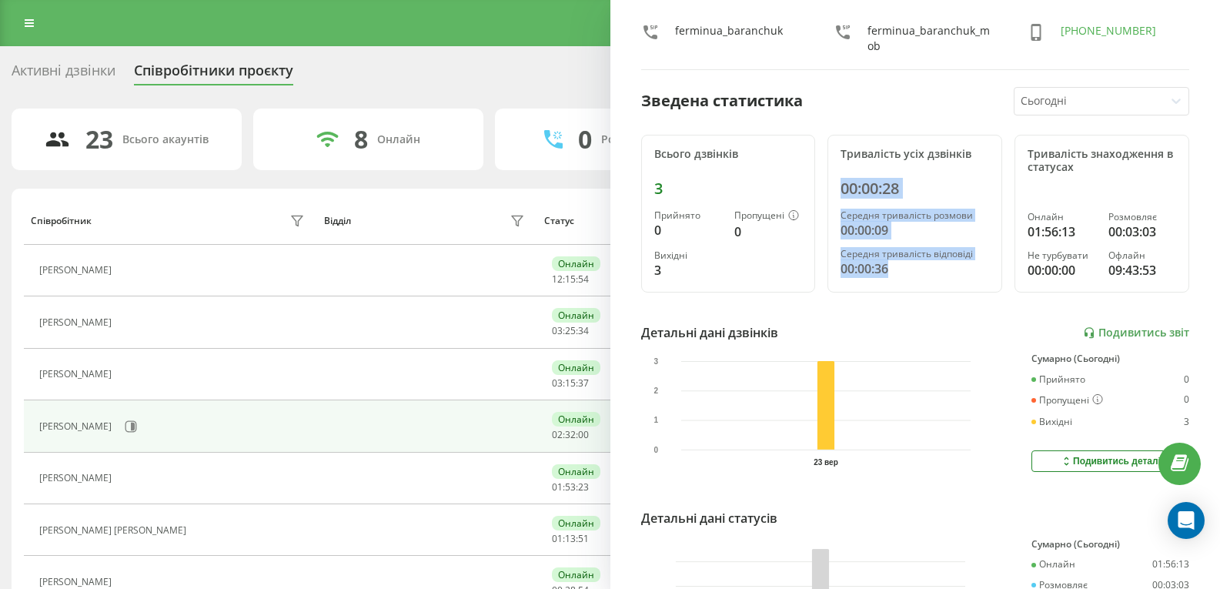
drag, startPoint x: 887, startPoint y: 277, endPoint x: 838, endPoint y: 187, distance: 102.3
click at [838, 187] on div "Тривалість усіх дзвінків 00:00:28 Середня тривалість розмови 00:00:09 Середня т…" at bounding box center [915, 214] width 175 height 159
click at [841, 187] on div "00:00:28" at bounding box center [915, 188] width 149 height 18
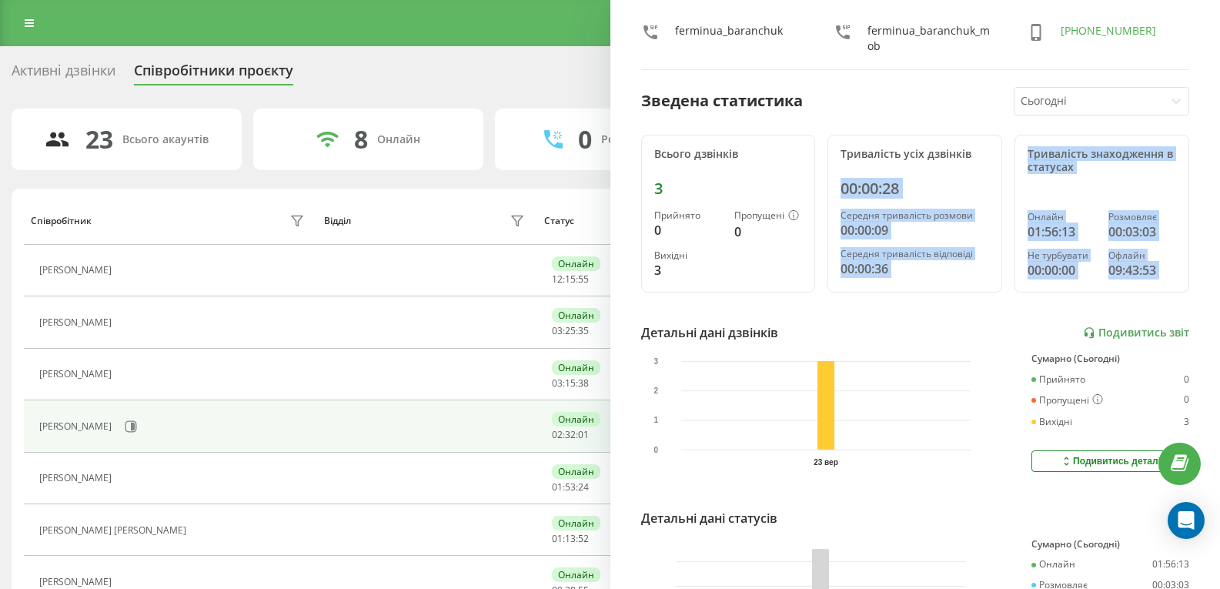
drag, startPoint x: 838, startPoint y: 187, endPoint x: 1176, endPoint y: 278, distance: 349.2
click at [1176, 278] on div "Всього дзвінків 3 Прийнято 0 Пропущені 0 Вихідні 3 Тривалість усіх дзвінків 00:…" at bounding box center [915, 214] width 549 height 159
click at [1176, 278] on div "Тривалість знаходження в статусах Онлайн 01:56:13 Розмовляє 00:03:03 Не турбува…" at bounding box center [1102, 214] width 175 height 159
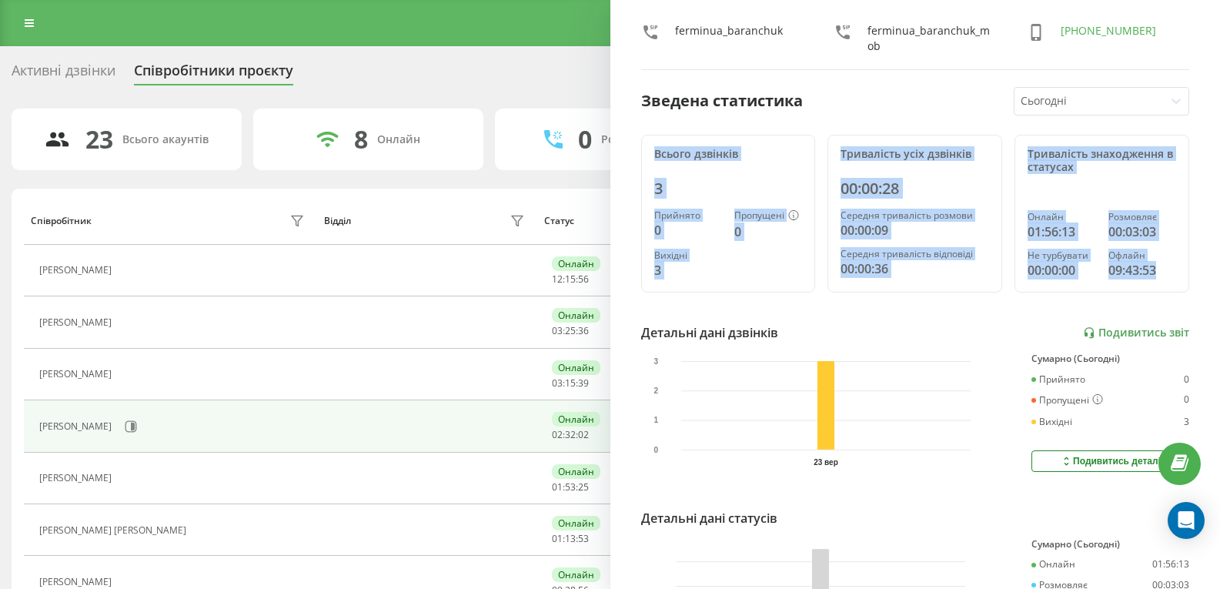
drag, startPoint x: 1153, startPoint y: 273, endPoint x: 648, endPoint y: 155, distance: 517.9
click at [648, 155] on div "Всього дзвінків 3 Прийнято 0 Пропущені 0 Вихідні 3 Тривалість усіх дзвінків 00:…" at bounding box center [915, 214] width 549 height 159
click at [661, 162] on div "Всього дзвінків 3 Прийнято 0 Пропущені 0 Вихідні 3" at bounding box center [728, 214] width 175 height 159
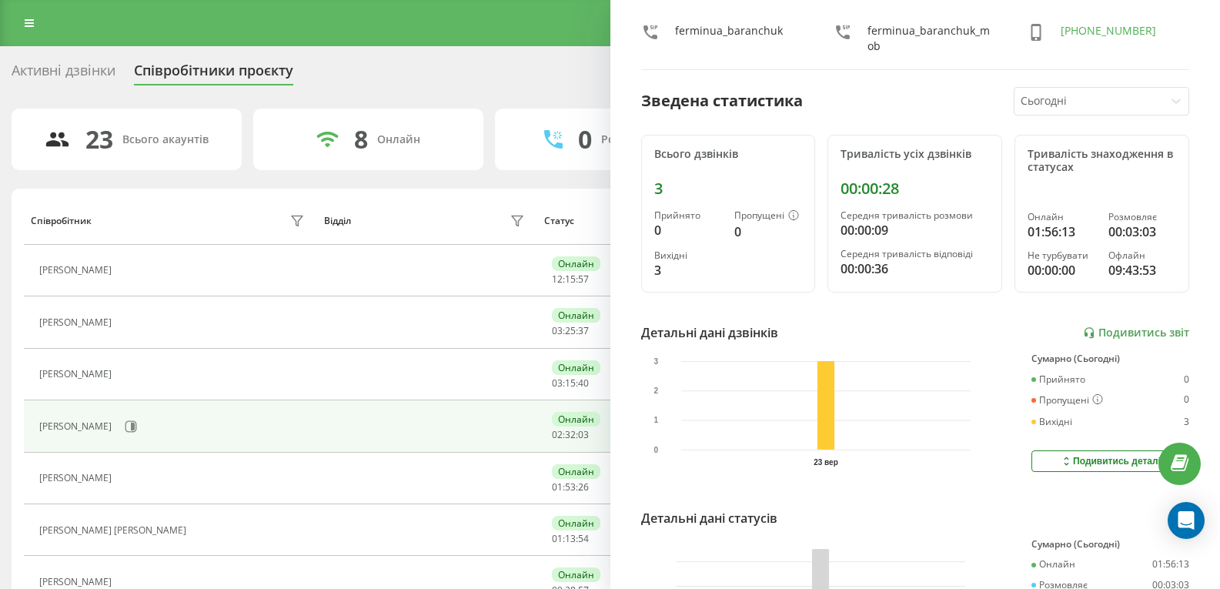
click at [656, 153] on div "Всього дзвінків" at bounding box center [728, 154] width 149 height 13
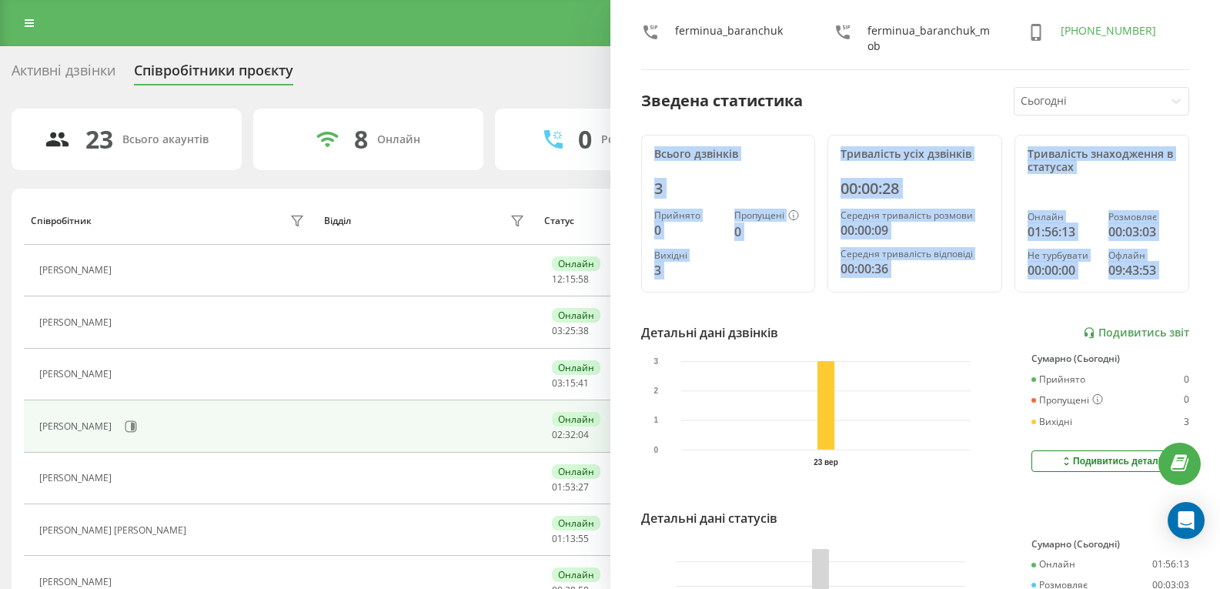
drag, startPoint x: 656, startPoint y: 153, endPoint x: 1178, endPoint y: 264, distance: 533.6
click at [1178, 264] on div "Баранчук Олексій ferminua_baranchuk ferminua_baranchuk_mob +380933358462 Зведен…" at bounding box center [916, 294] width 611 height 589
click at [1168, 273] on div "Тривалість знаходження в статусах Онлайн 01:56:13 Розмовляє 00:03:03 Не турбува…" at bounding box center [1102, 214] width 175 height 159
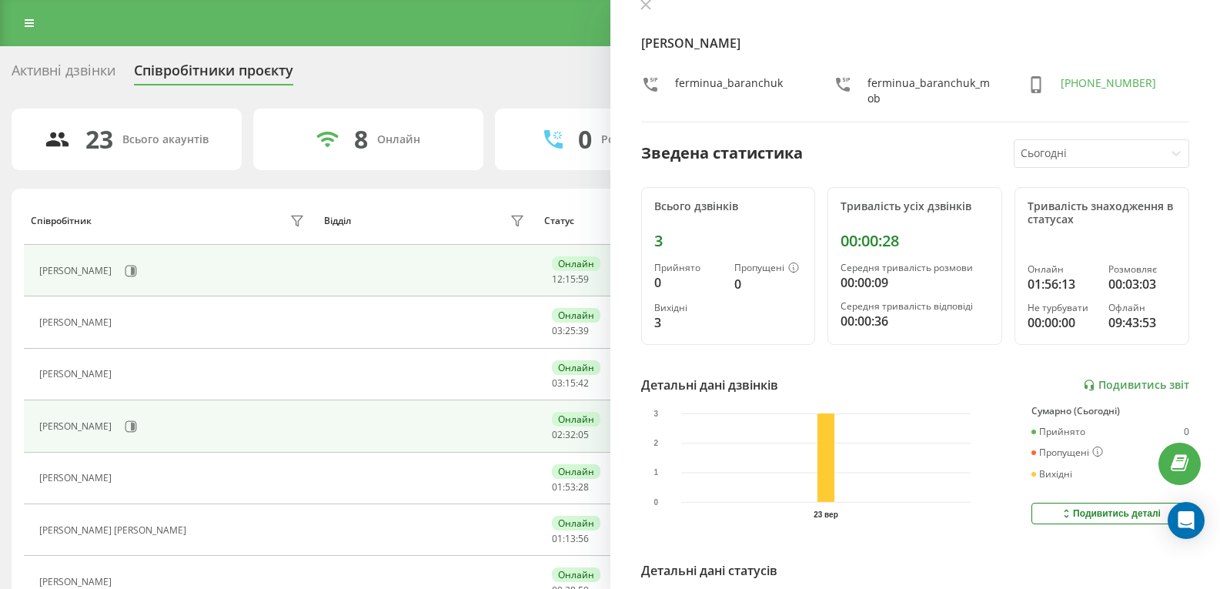
scroll to position [0, 0]
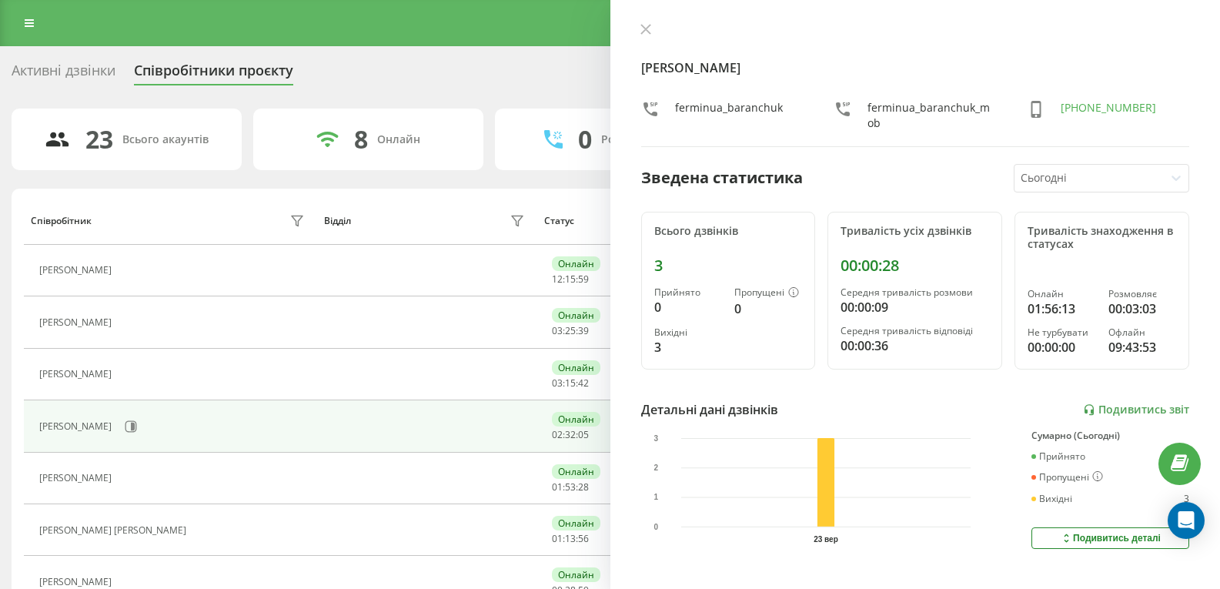
click at [473, 75] on div "Активні дзвінки Співробітники проєкту Оберіть відділ" at bounding box center [610, 74] width 1197 height 32
click at [360, 81] on div "Активні дзвінки Співробітники проєкту Оберіть відділ" at bounding box center [610, 74] width 1197 height 32
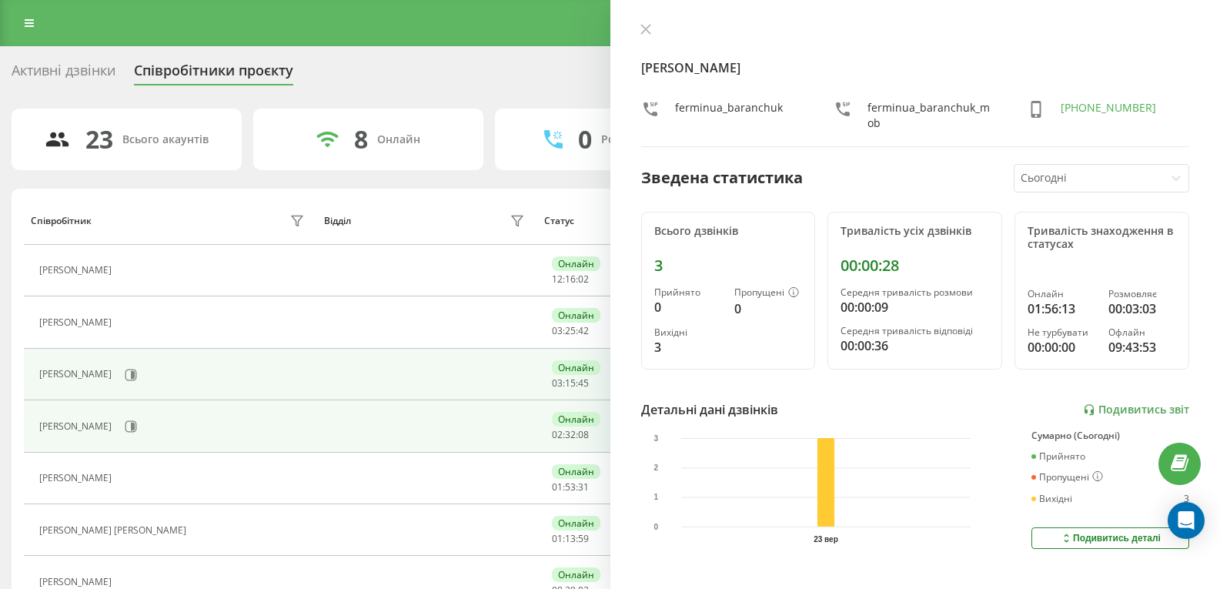
click at [266, 379] on div "Дерій Крістіна" at bounding box center [173, 375] width 269 height 26
click at [125, 369] on icon at bounding box center [131, 375] width 12 height 12
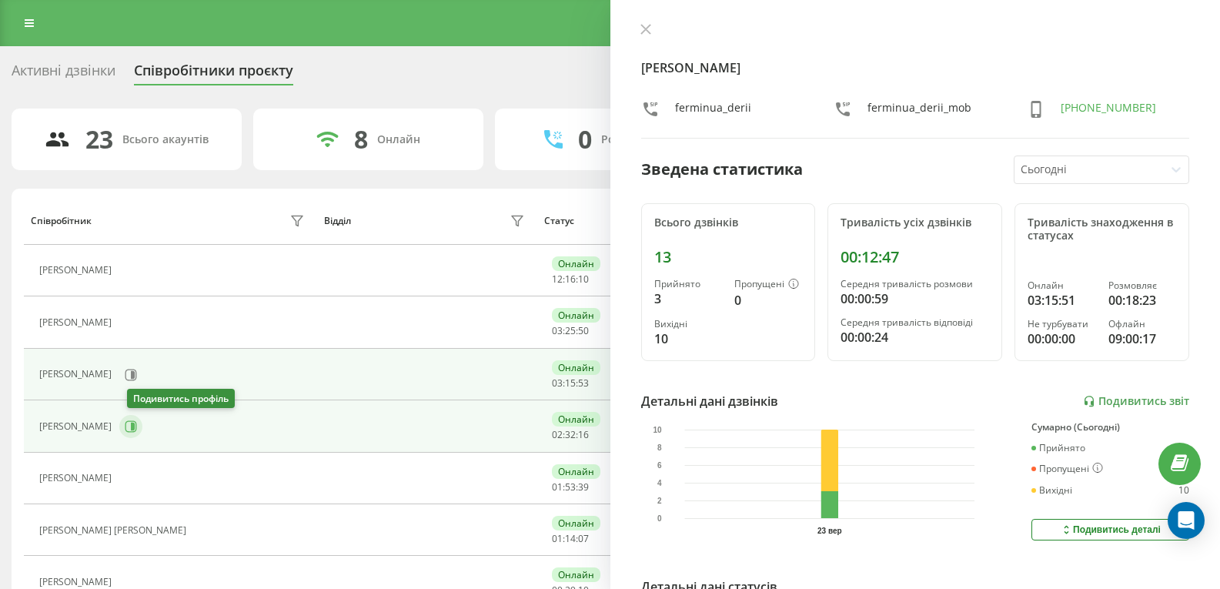
click at [141, 433] on button at bounding box center [130, 426] width 23 height 23
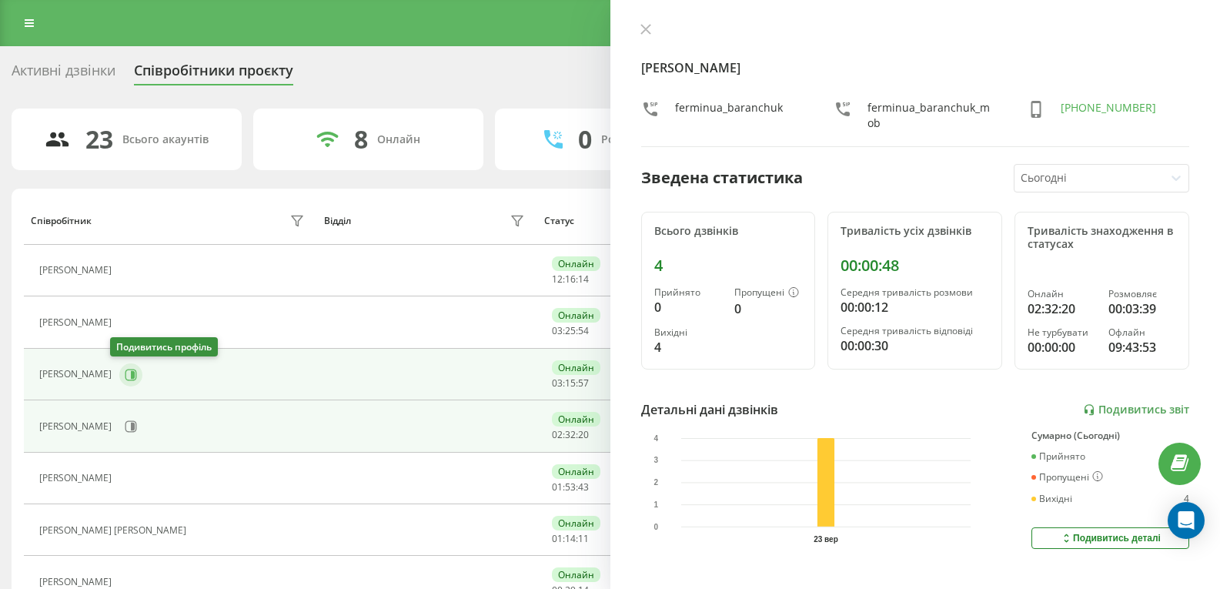
click at [125, 375] on icon at bounding box center [131, 375] width 12 height 12
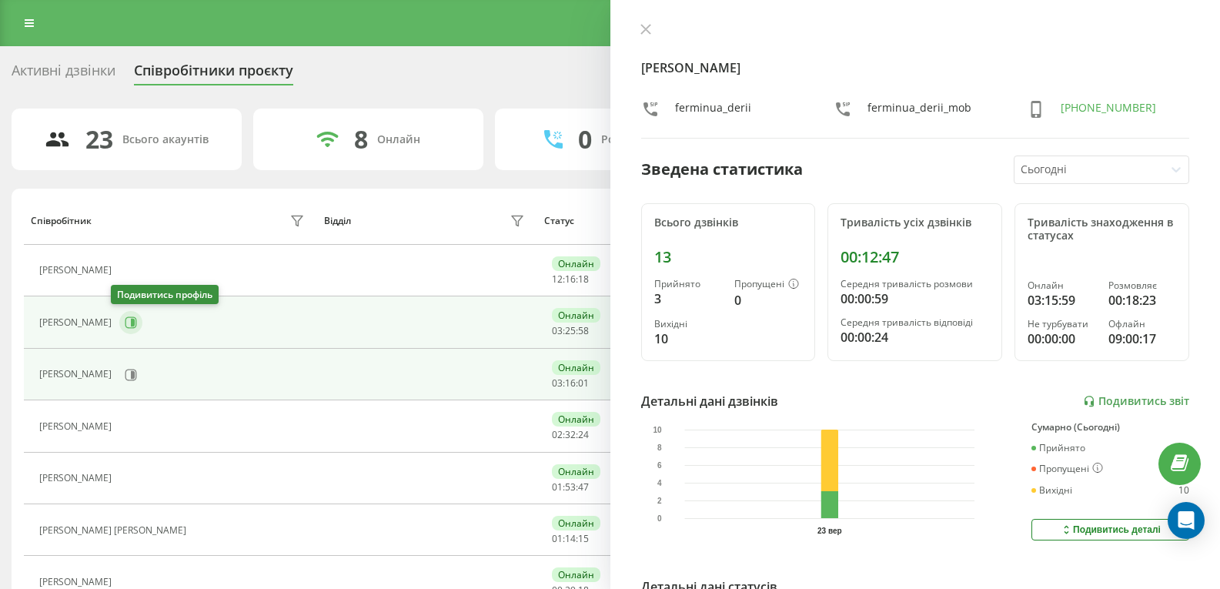
click at [125, 322] on icon at bounding box center [131, 322] width 12 height 12
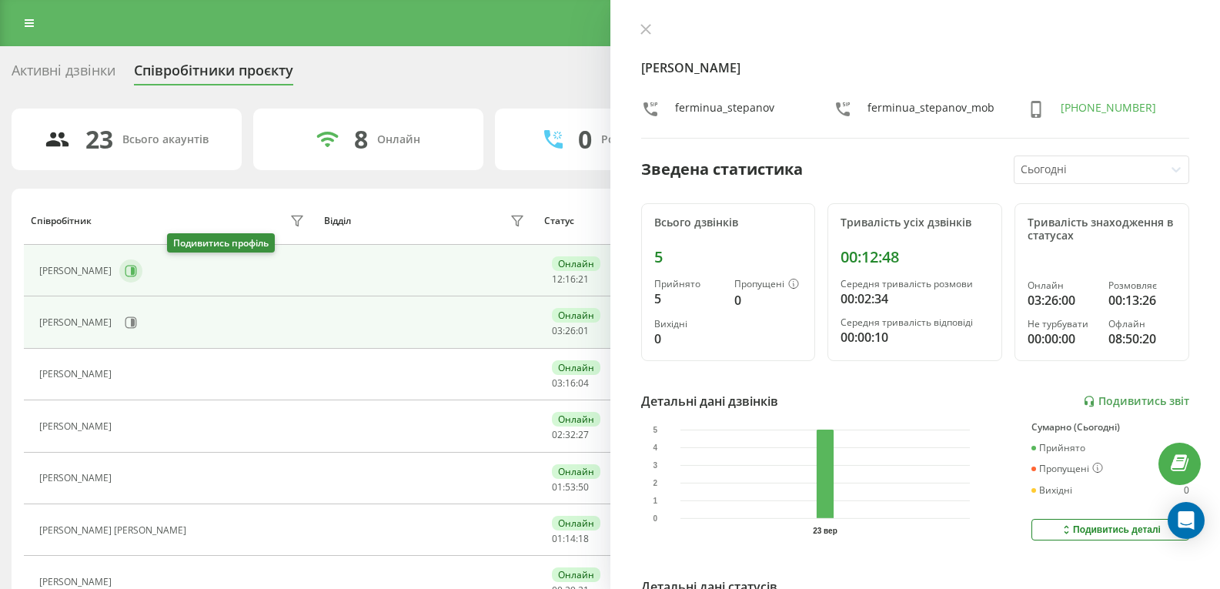
click at [135, 268] on icon at bounding box center [133, 271] width 4 height 8
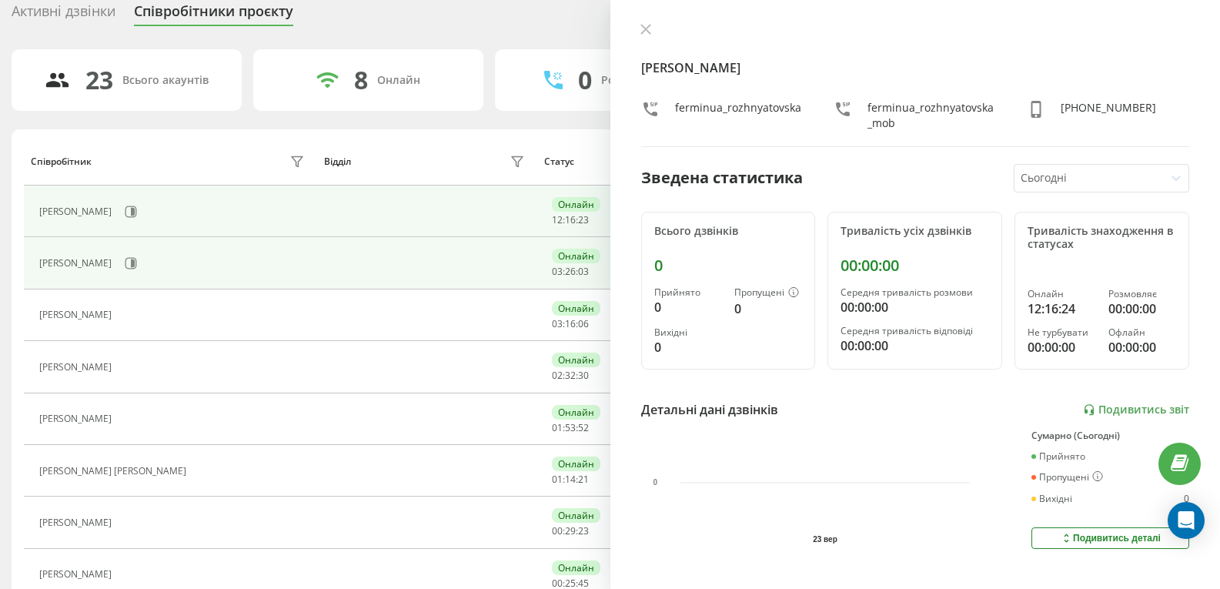
scroll to position [77, 0]
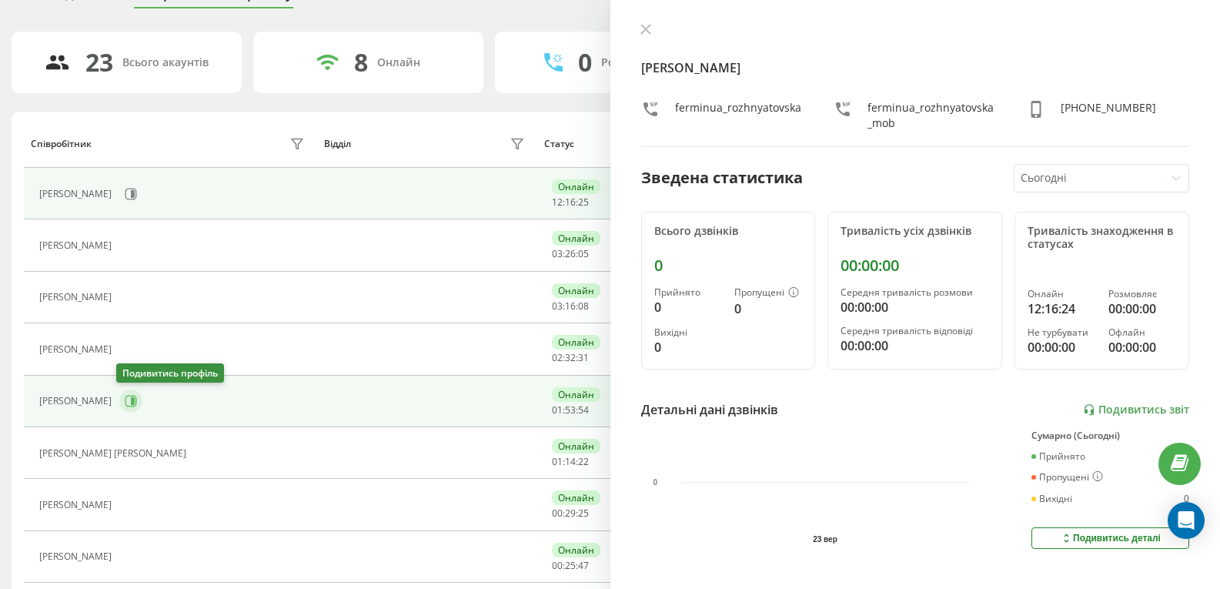
click at [126, 396] on icon at bounding box center [131, 402] width 12 height 12
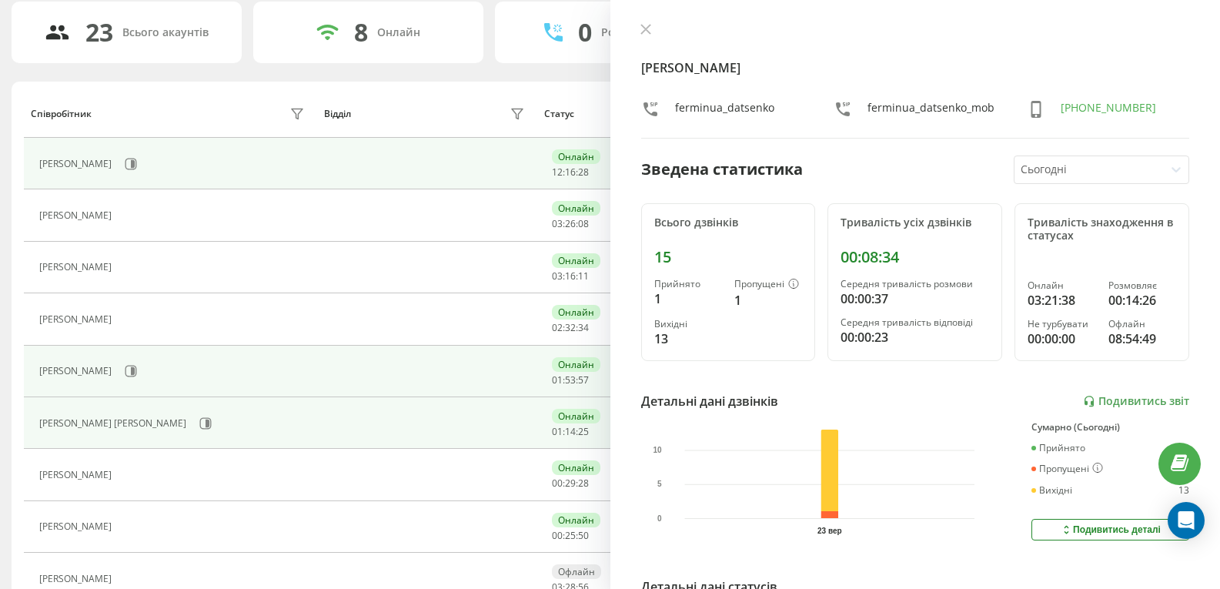
scroll to position [154, 0]
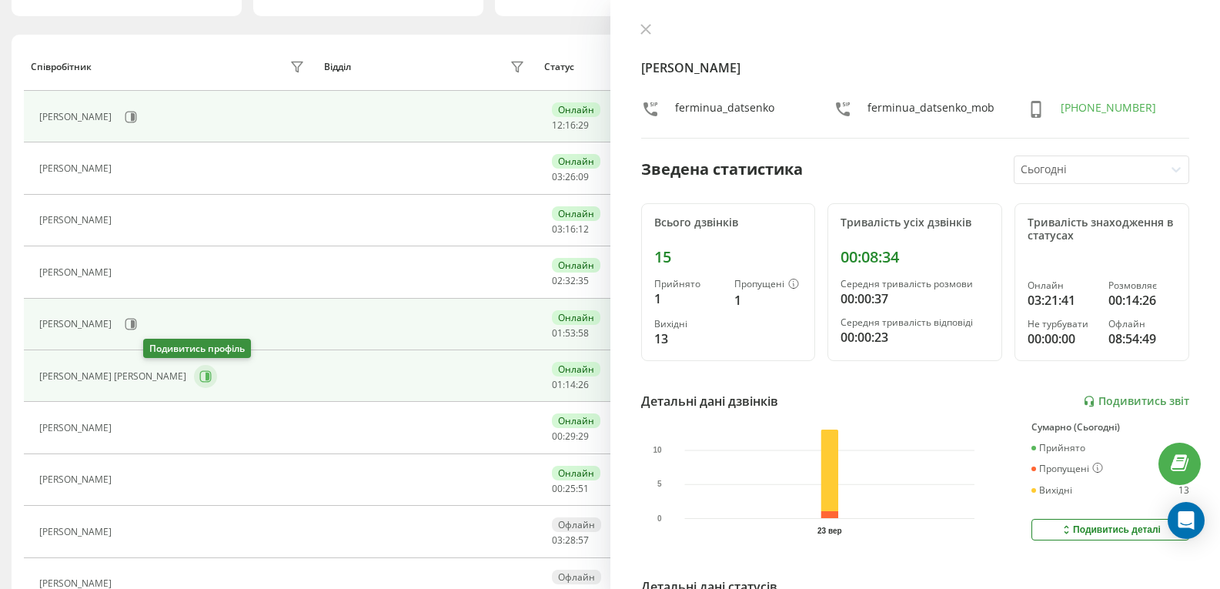
click at [199, 376] on icon at bounding box center [205, 376] width 12 height 12
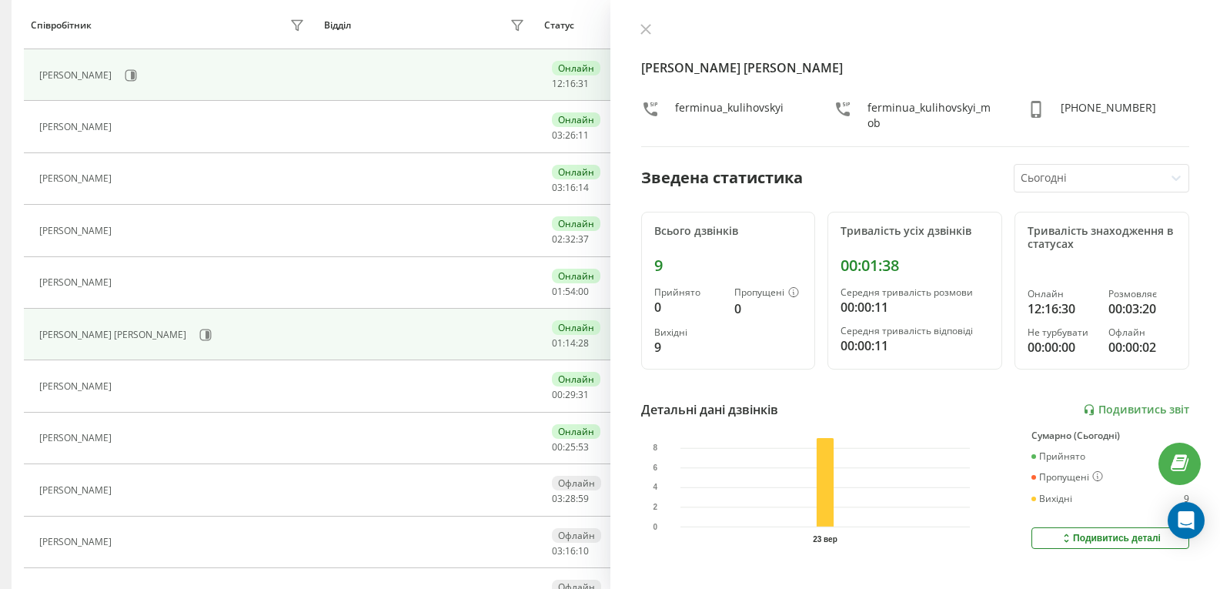
scroll to position [308, 0]
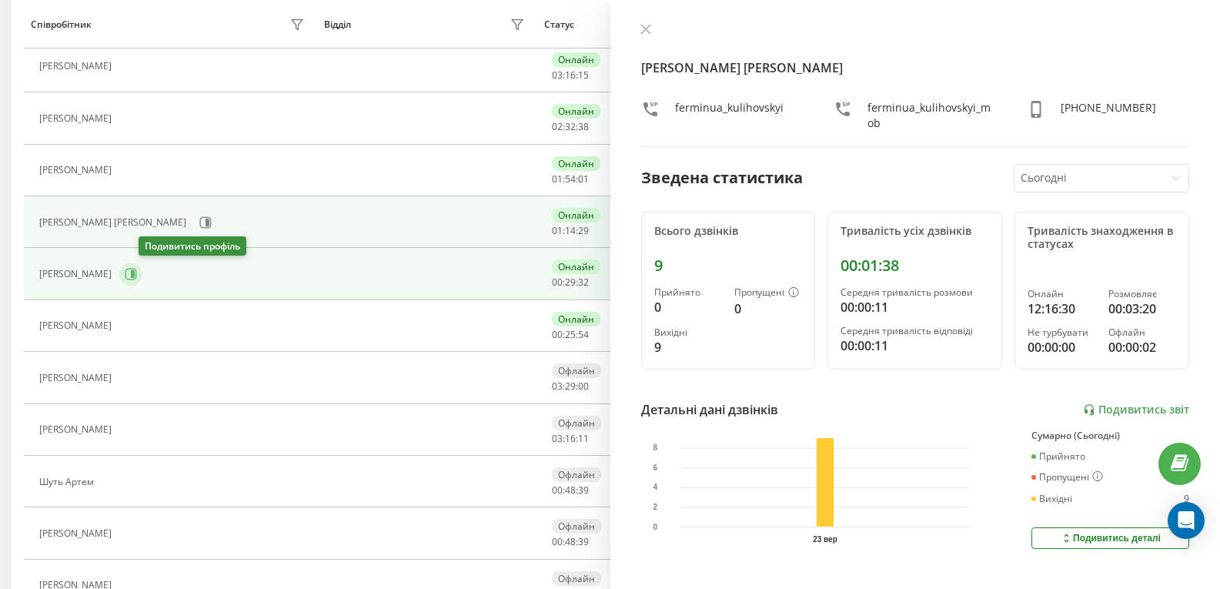
click at [137, 277] on icon at bounding box center [131, 274] width 12 height 12
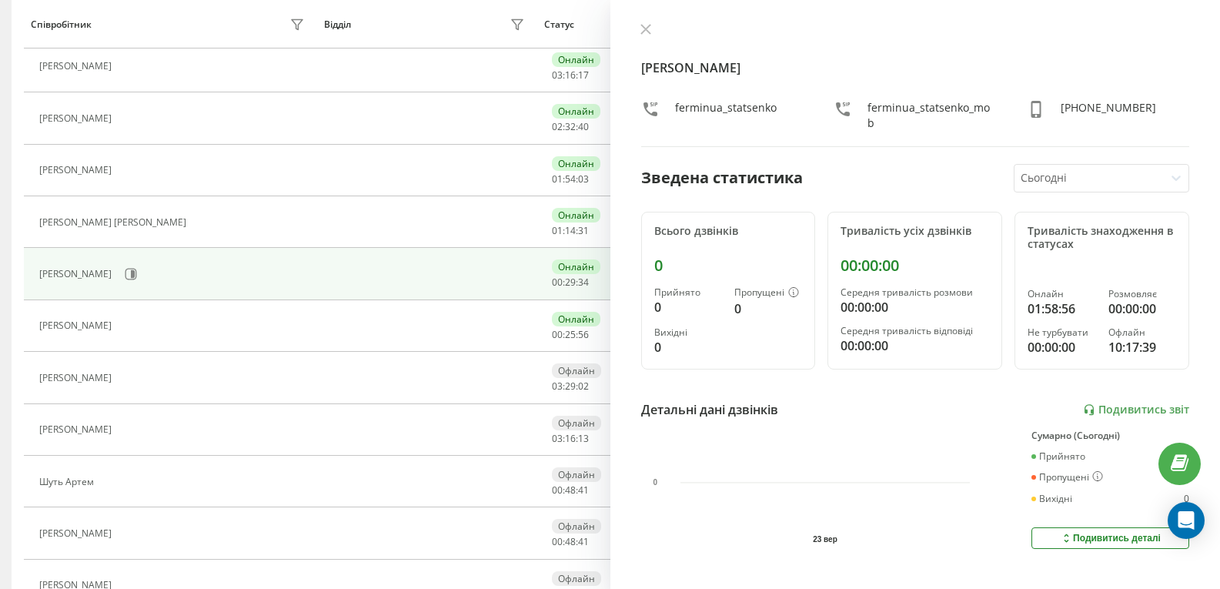
scroll to position [385, 0]
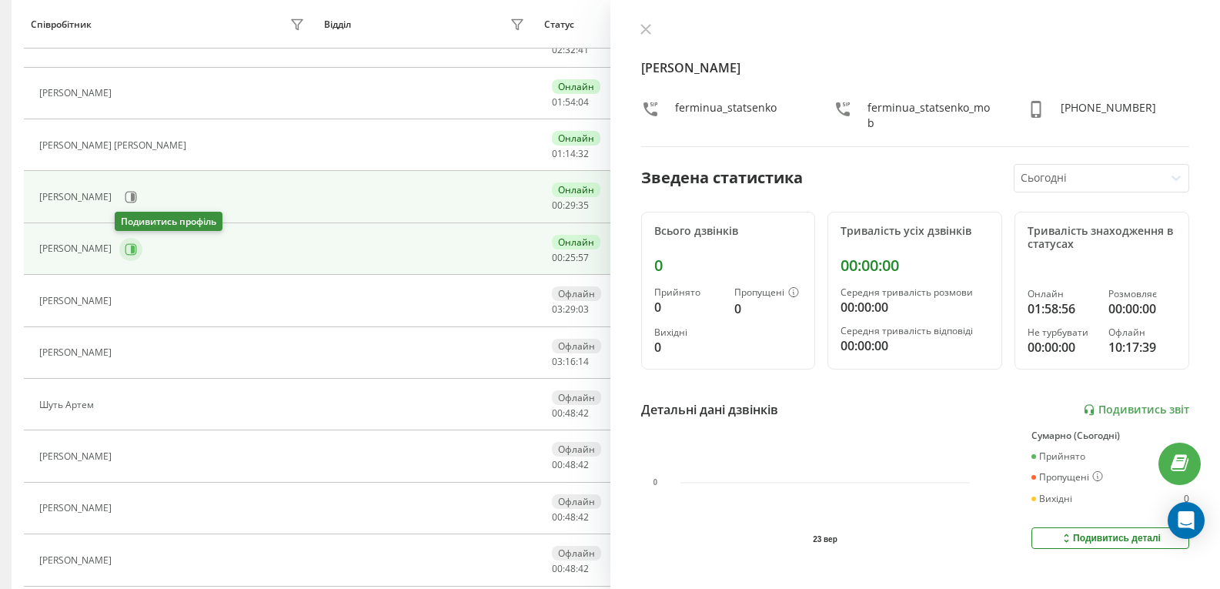
click at [131, 249] on icon at bounding box center [133, 249] width 4 height 8
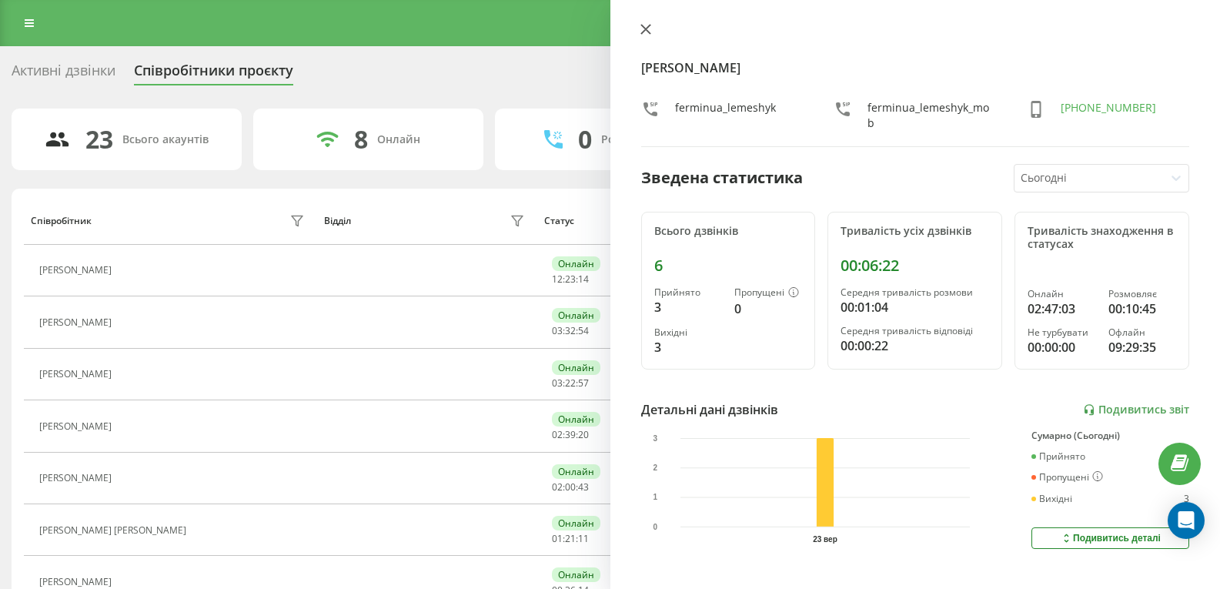
click at [644, 28] on icon at bounding box center [645, 29] width 9 height 9
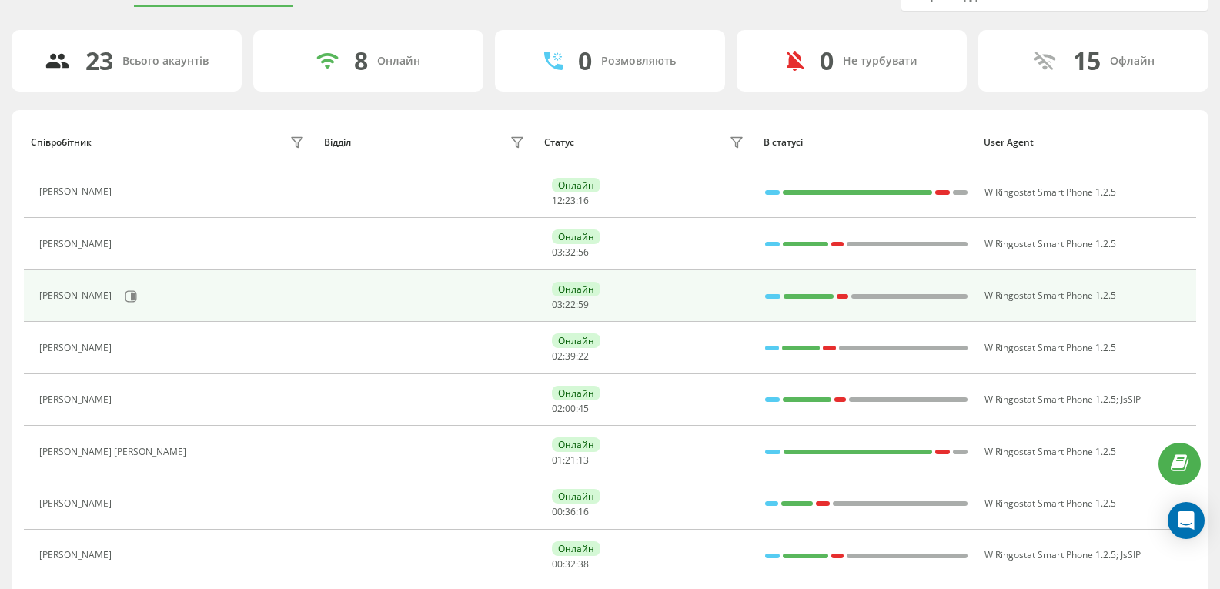
scroll to position [77, 0]
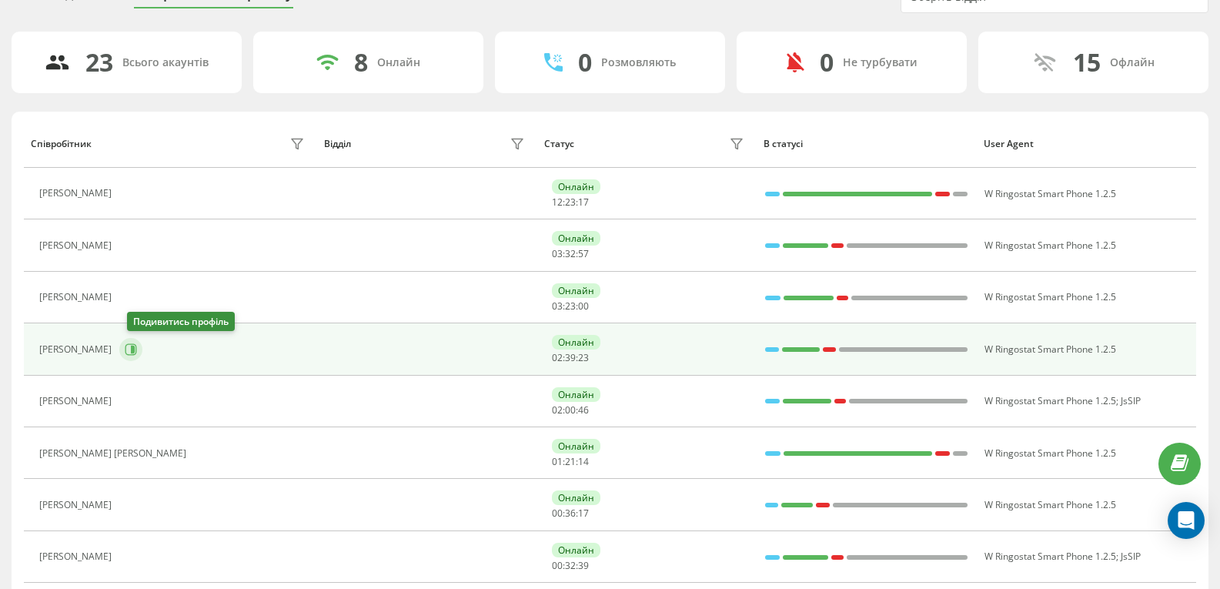
click at [136, 351] on icon at bounding box center [131, 349] width 12 height 12
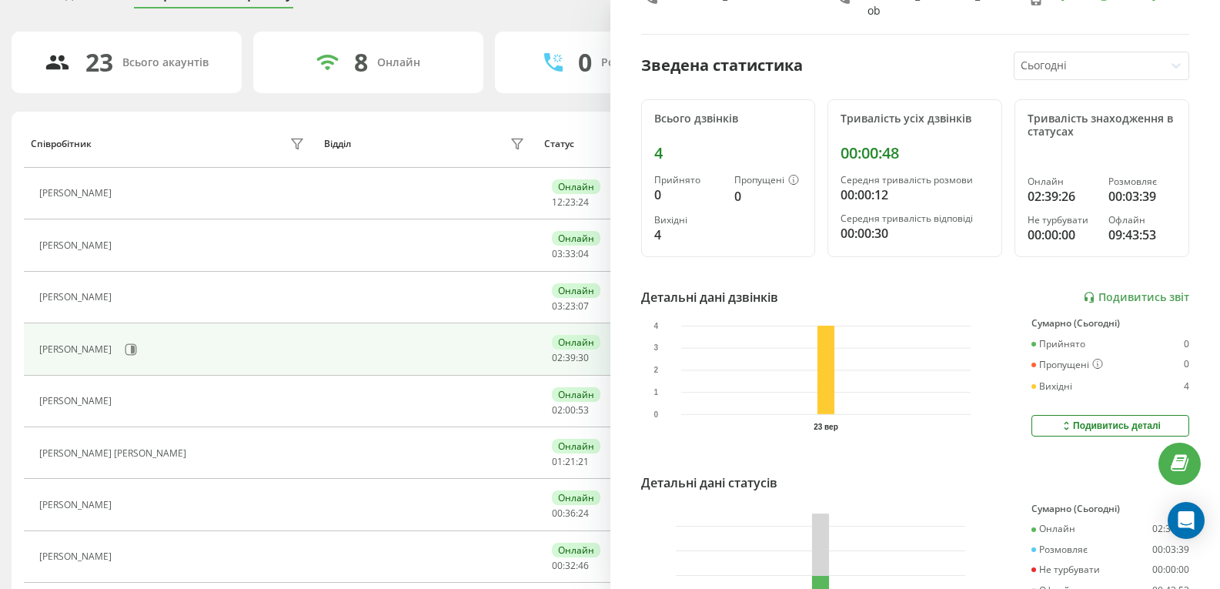
scroll to position [5, 0]
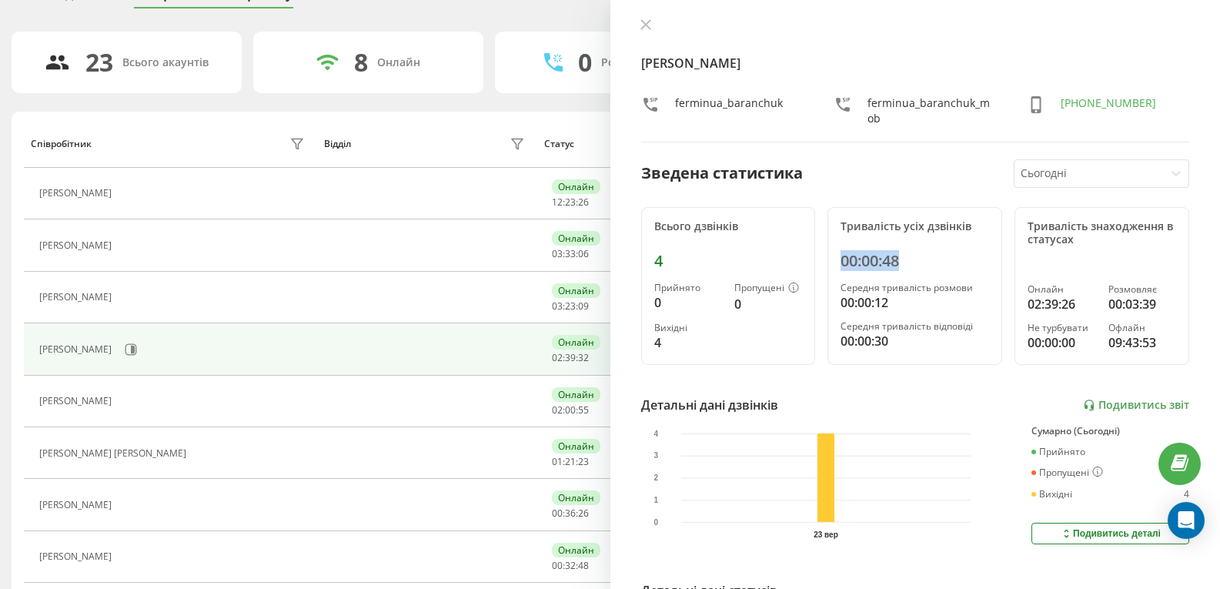
drag, startPoint x: 895, startPoint y: 256, endPoint x: 836, endPoint y: 258, distance: 59.3
click at [836, 258] on div "Тривалість усіх дзвінків 00:00:48 Середня тривалість розмови 00:00:12 Середня т…" at bounding box center [915, 286] width 175 height 159
click at [350, 64] on div "8 Онлайн" at bounding box center [368, 63] width 230 height 62
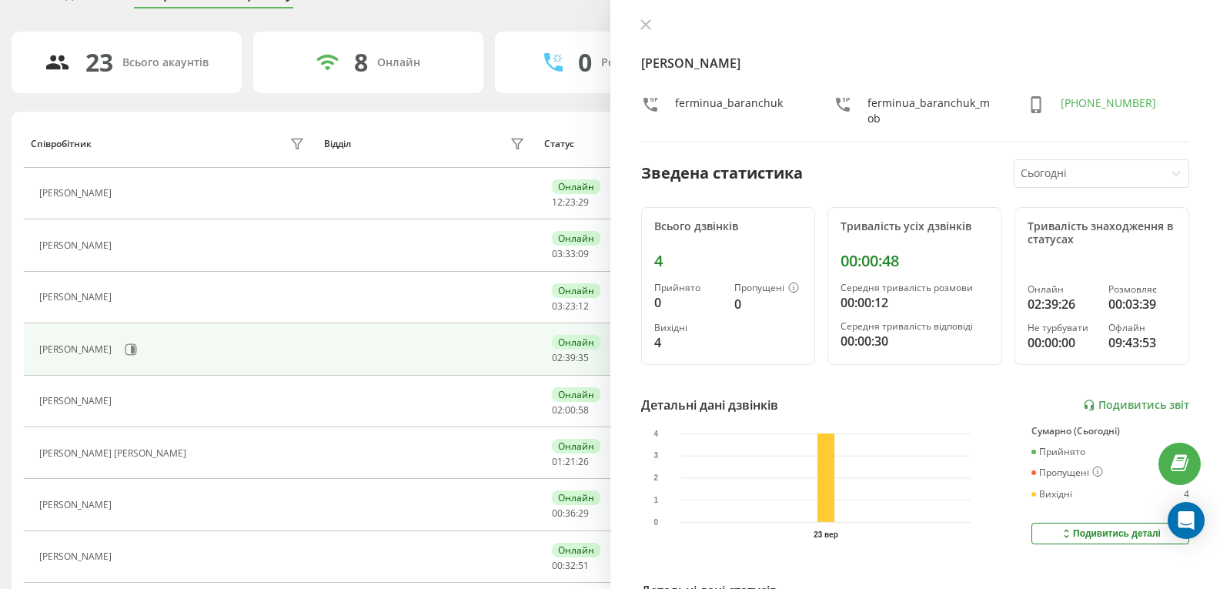
click at [637, 25] on button at bounding box center [646, 25] width 20 height 15
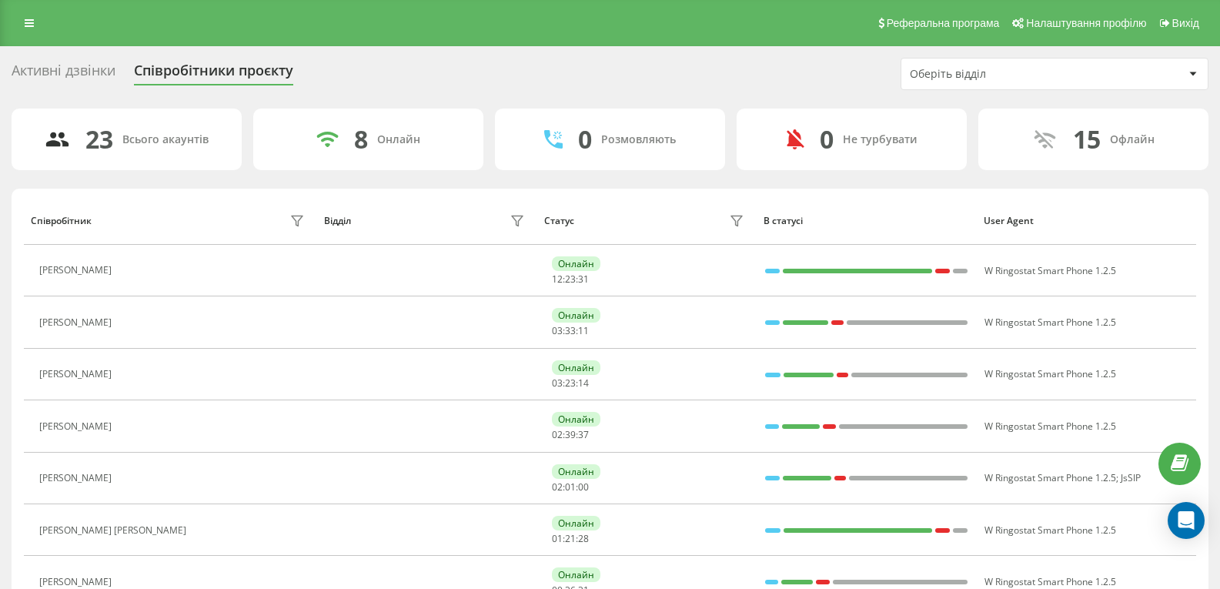
click at [1011, 78] on div "Оберіть відділ" at bounding box center [1002, 74] width 184 height 13
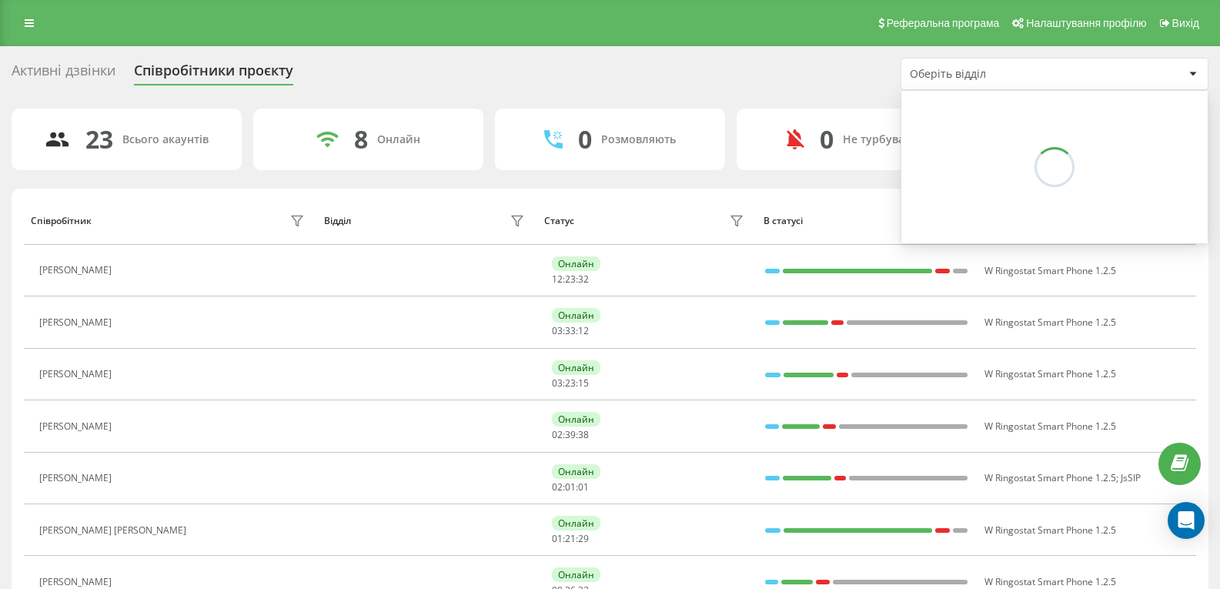
click at [1011, 77] on div "Оберіть відділ" at bounding box center [1002, 74] width 184 height 13
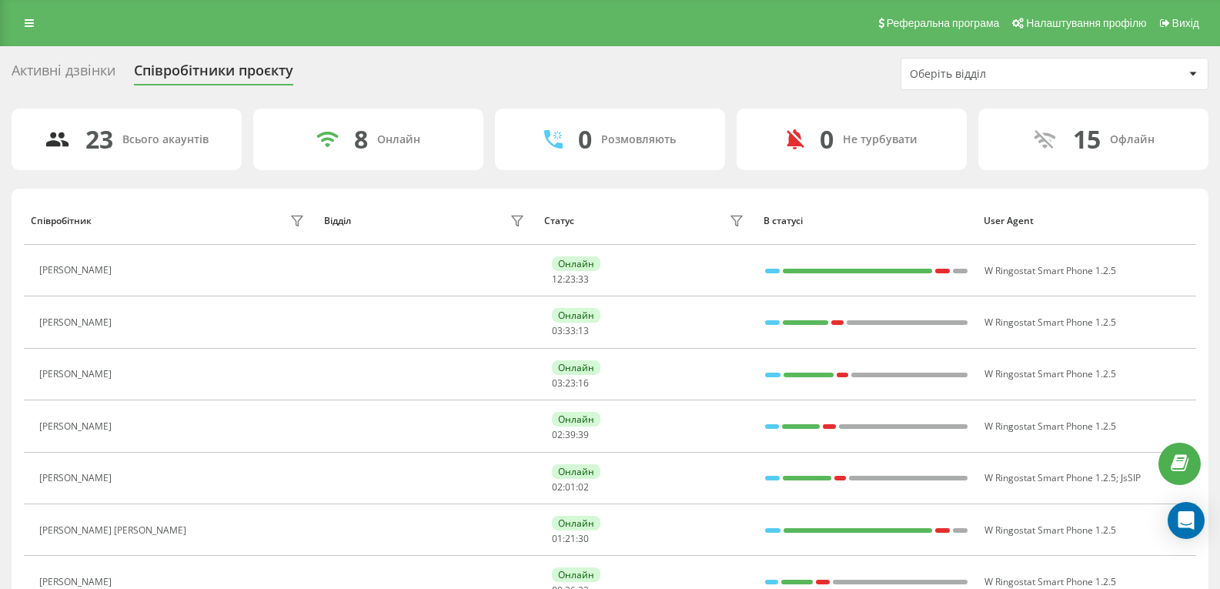
click at [79, 65] on div "Активні дзвінки" at bounding box center [64, 74] width 104 height 24
click at [28, 22] on icon at bounding box center [29, 23] width 9 height 11
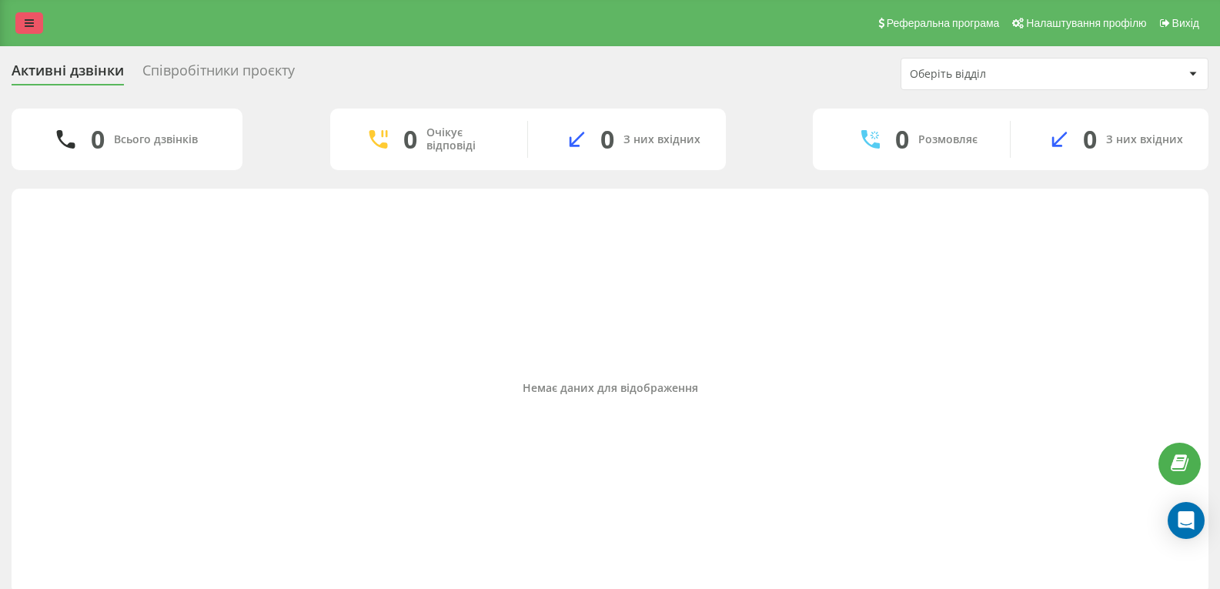
click at [28, 20] on icon at bounding box center [29, 23] width 9 height 11
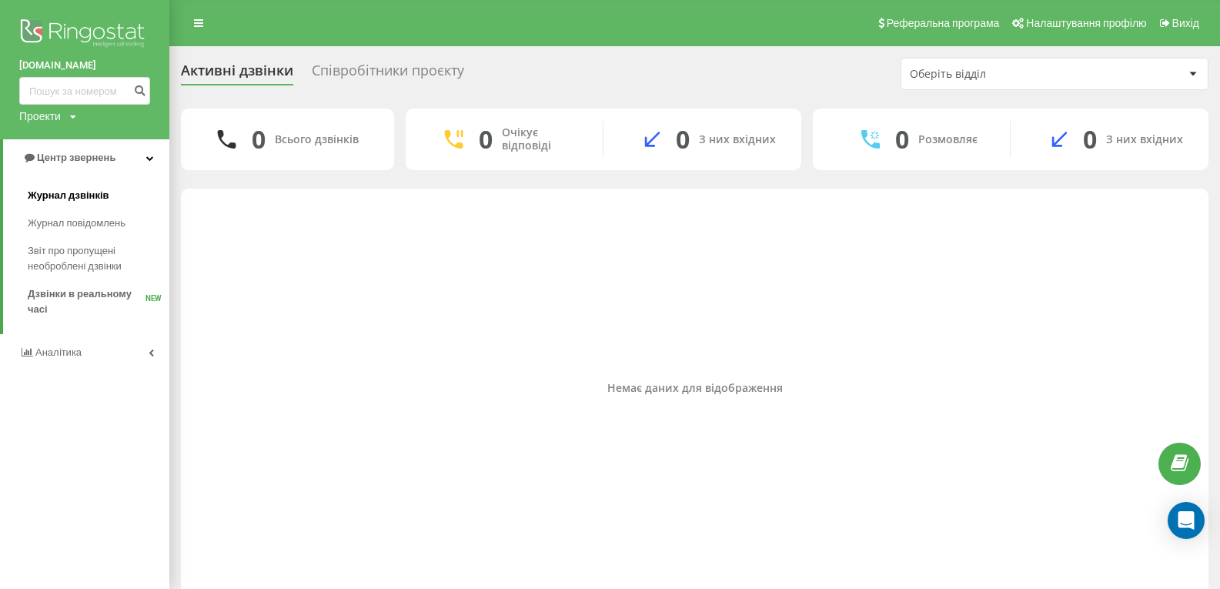
click at [67, 198] on span "Журнал дзвінків" at bounding box center [69, 195] width 82 height 15
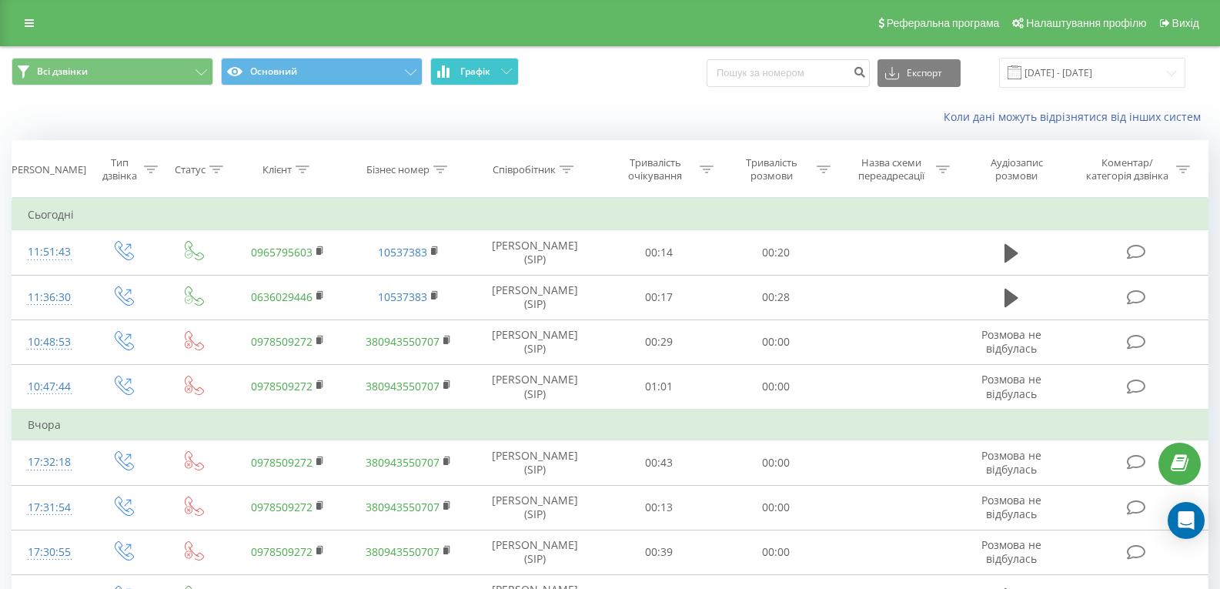
click at [490, 76] on span "Графік" at bounding box center [475, 71] width 30 height 11
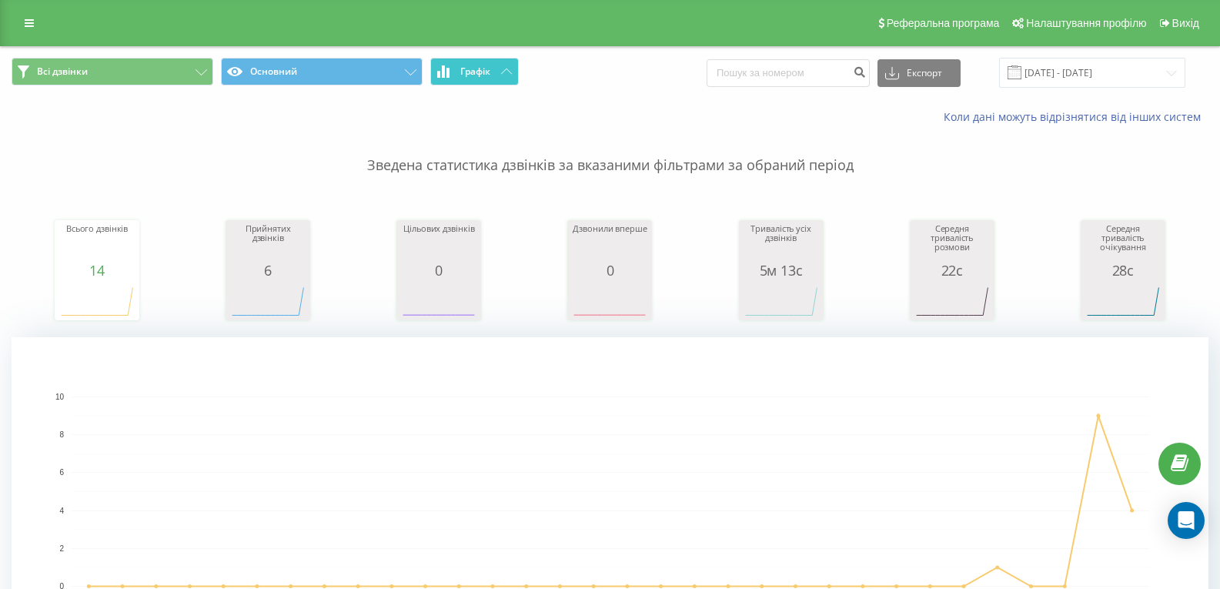
click at [490, 76] on span "Графік" at bounding box center [475, 71] width 30 height 11
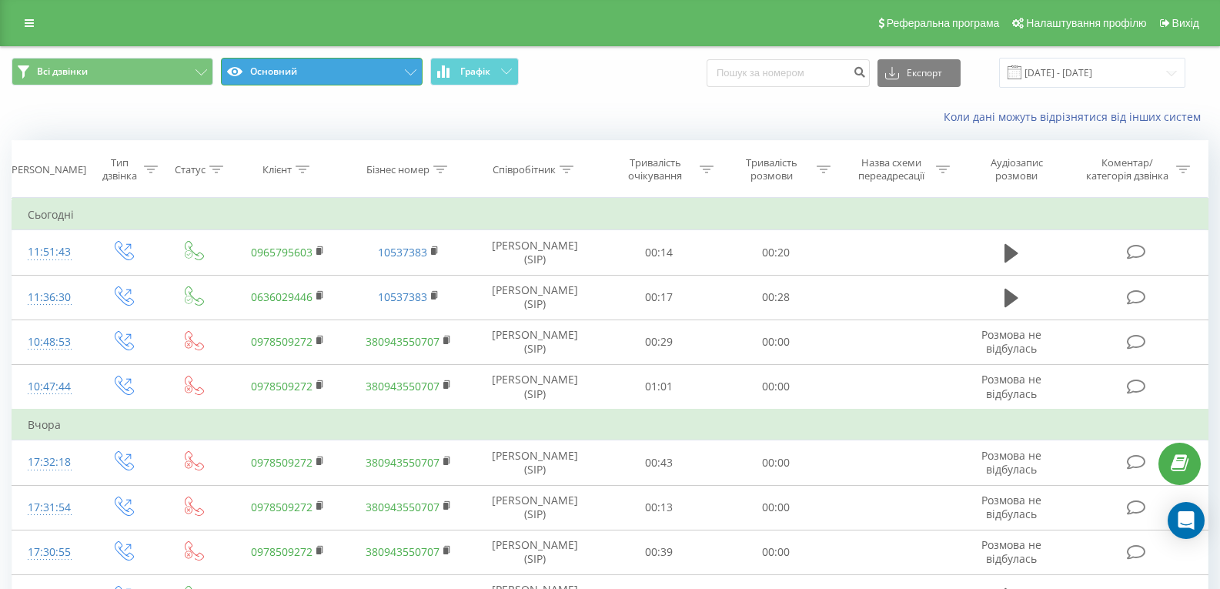
click at [399, 78] on button "Основний" at bounding box center [322, 72] width 202 height 28
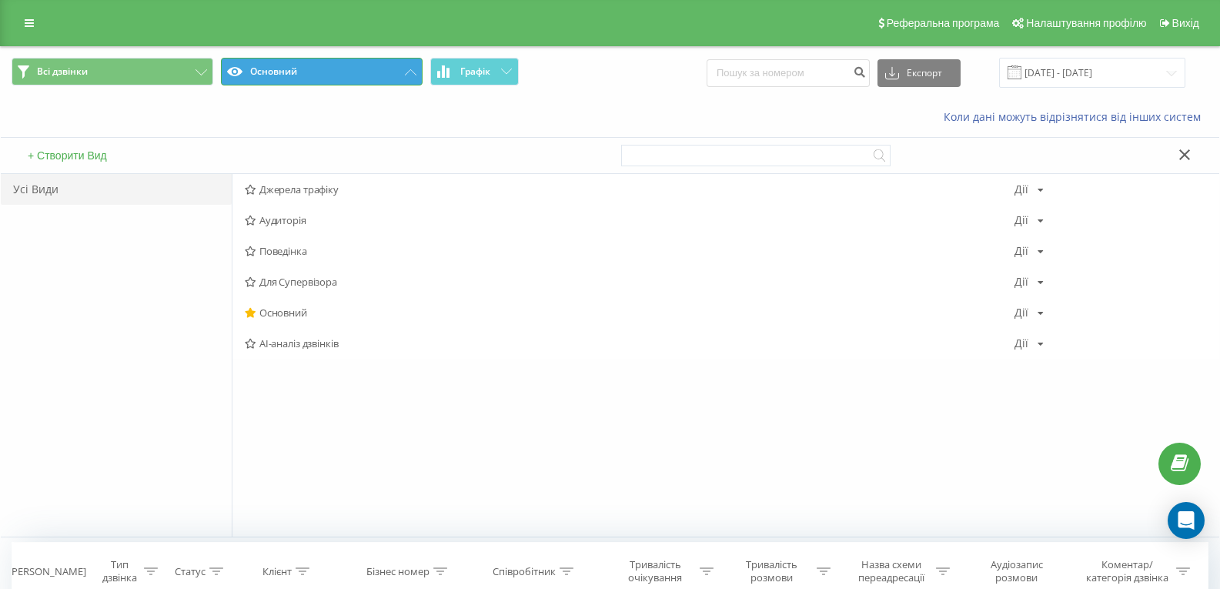
click at [399, 78] on button "Основний" at bounding box center [322, 72] width 202 height 28
